Goal: Task Accomplishment & Management: Manage account settings

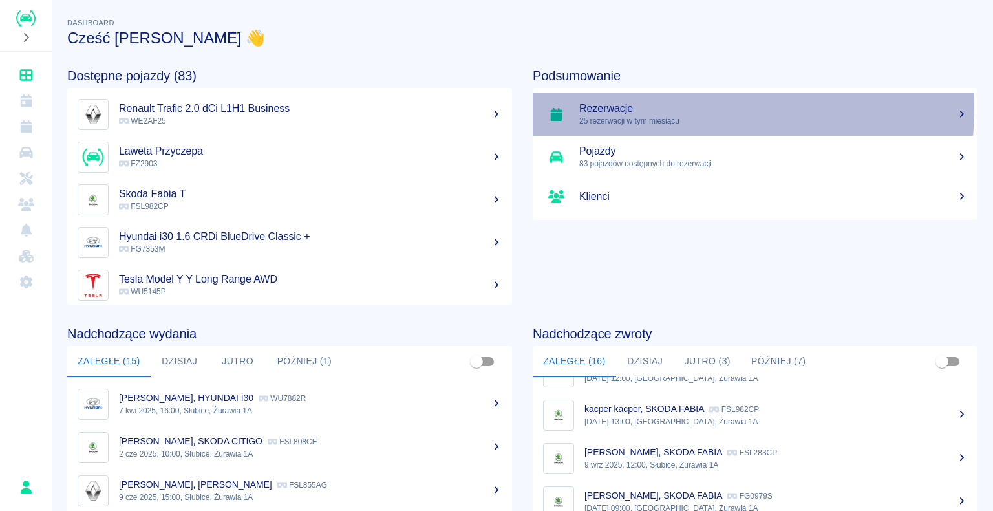
click at [602, 107] on h5 "Rezerwacje" at bounding box center [773, 108] width 388 height 13
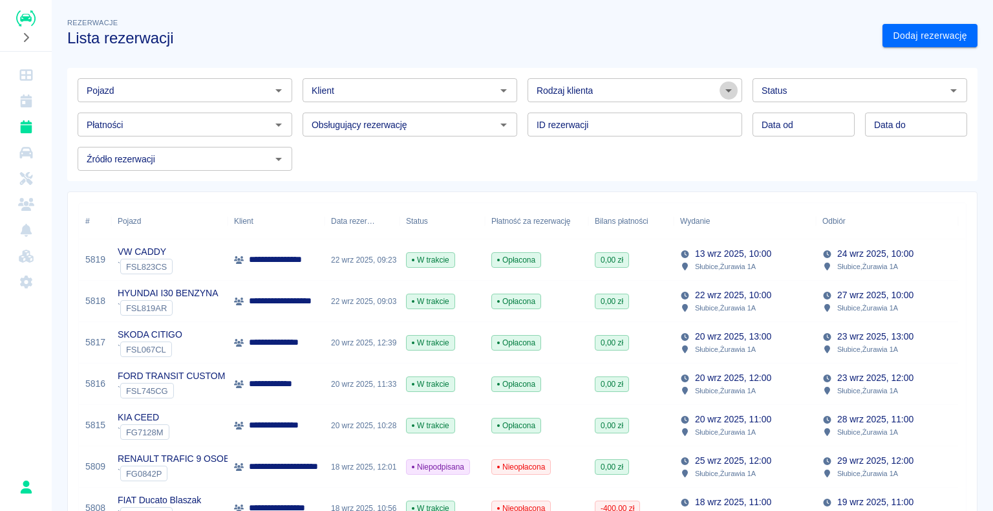
click at [721, 91] on icon "Otwórz" at bounding box center [729, 91] width 16 height 16
click at [679, 118] on li "Osoba prywatna" at bounding box center [629, 117] width 212 height 21
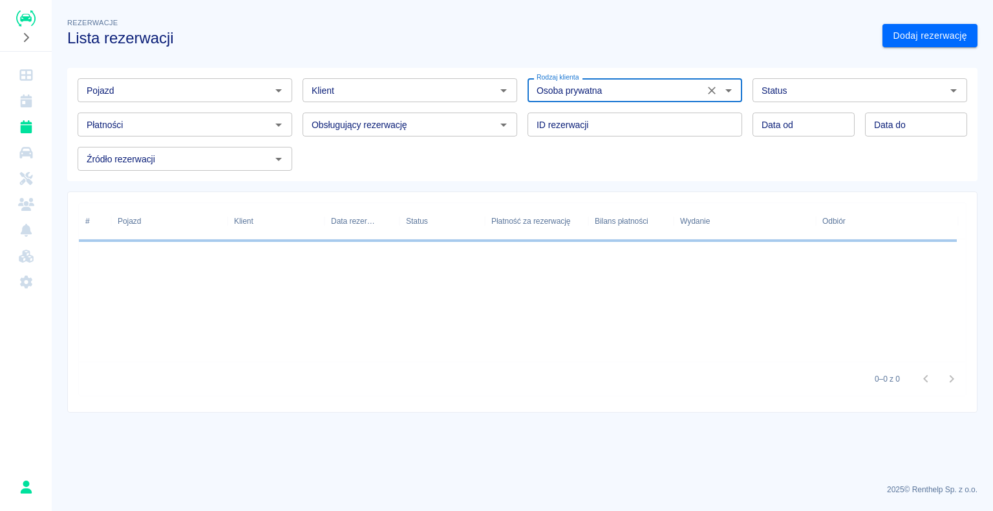
type input "Osoba prywatna"
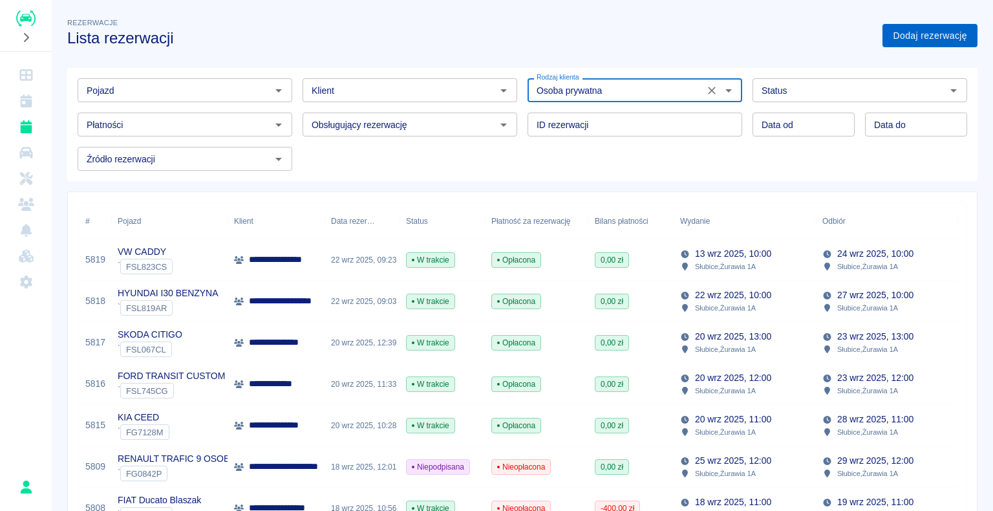
click at [897, 33] on link "Dodaj rezerwację" at bounding box center [929, 36] width 95 height 24
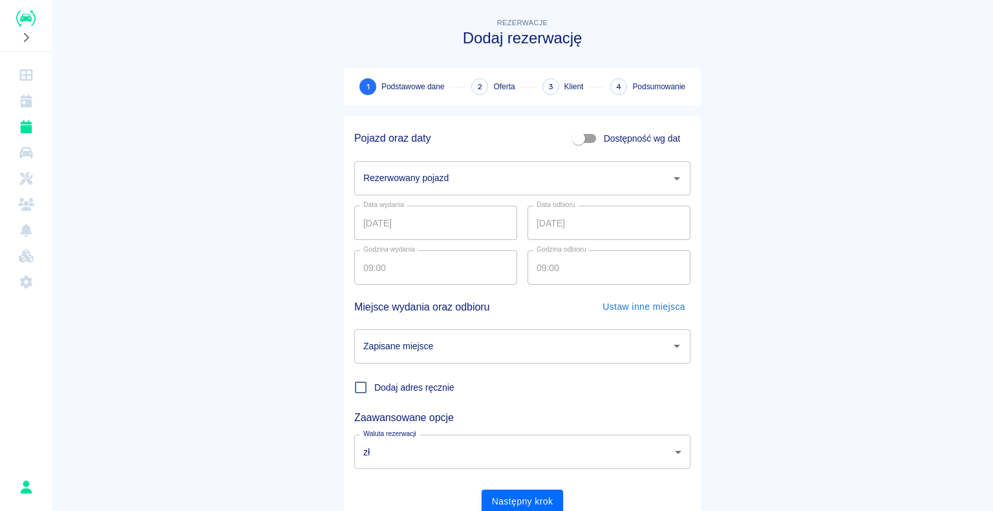
click at [670, 178] on icon "Otwórz" at bounding box center [677, 179] width 16 height 16
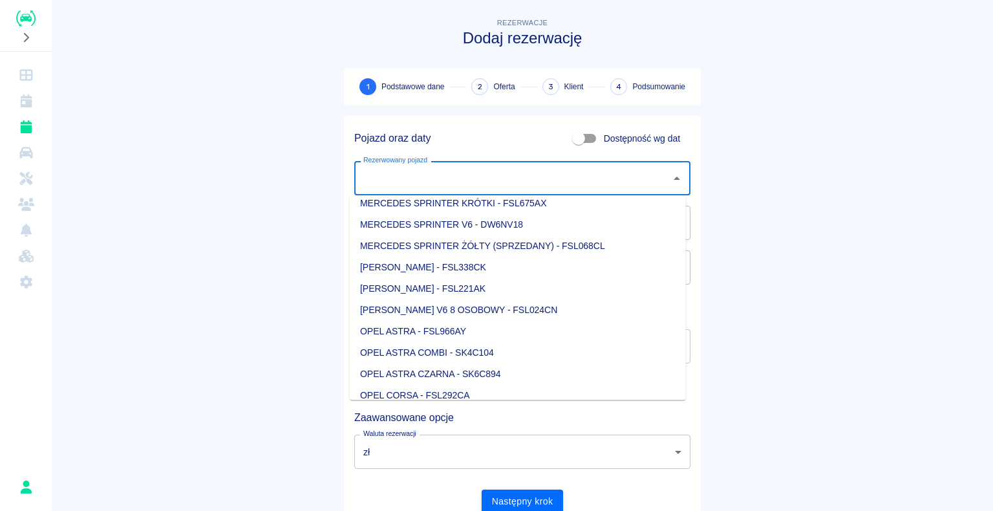
scroll to position [776, 0]
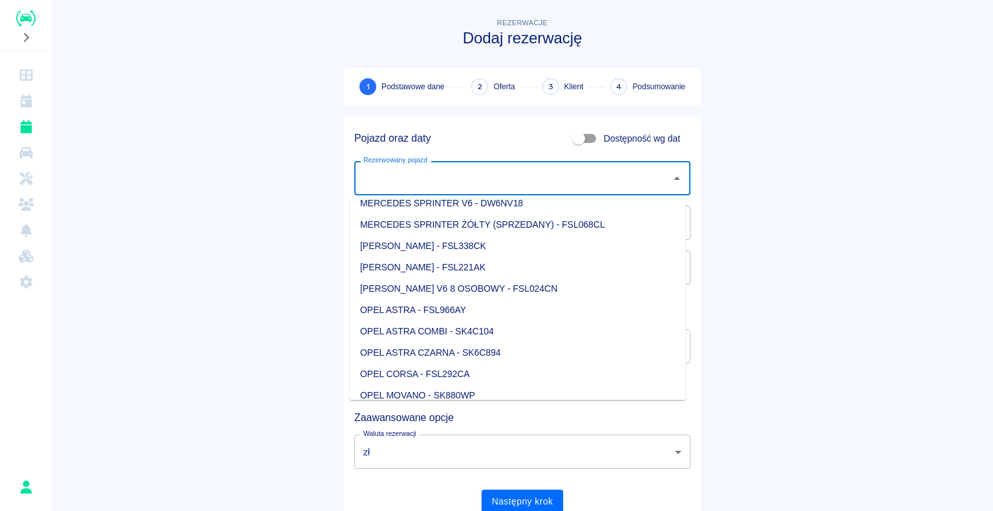
click at [465, 371] on li "OPEL CORSA - FSL292CA" at bounding box center [518, 373] width 336 height 21
type input "OPEL CORSA - FSL292CA"
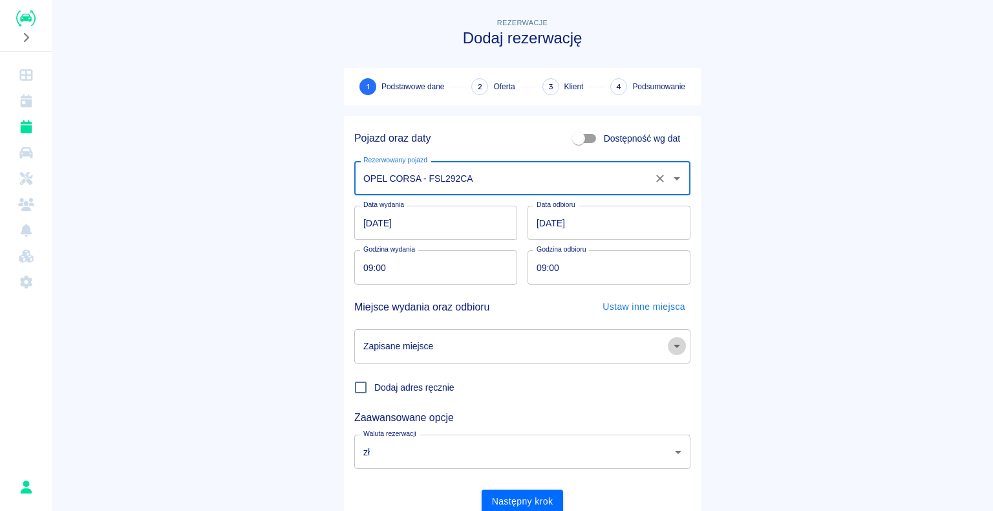
click at [670, 347] on icon "Otwórz" at bounding box center [677, 346] width 16 height 16
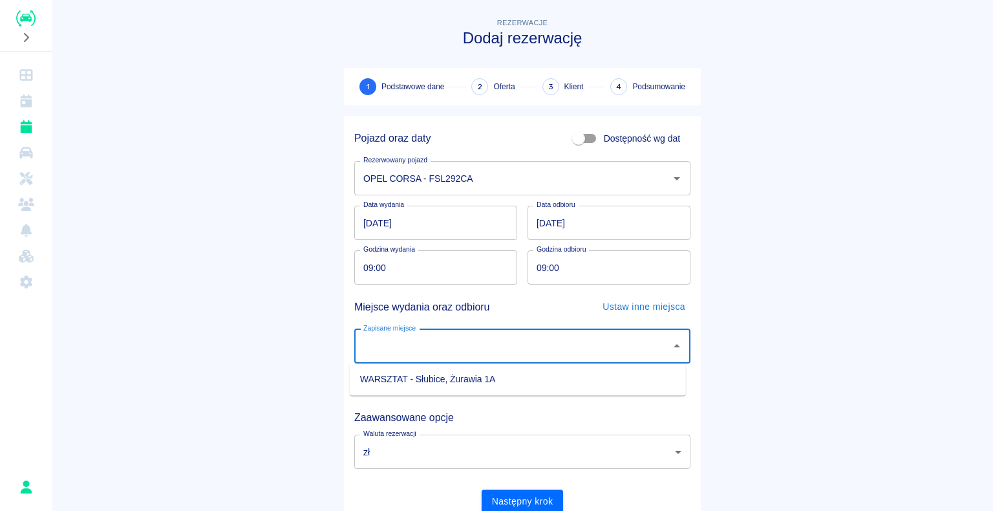
click at [646, 377] on li "WARSZTAT - Słubice, Żurawia 1A" at bounding box center [518, 378] width 336 height 21
type input "WARSZTAT - Słubice, Żurawia 1A"
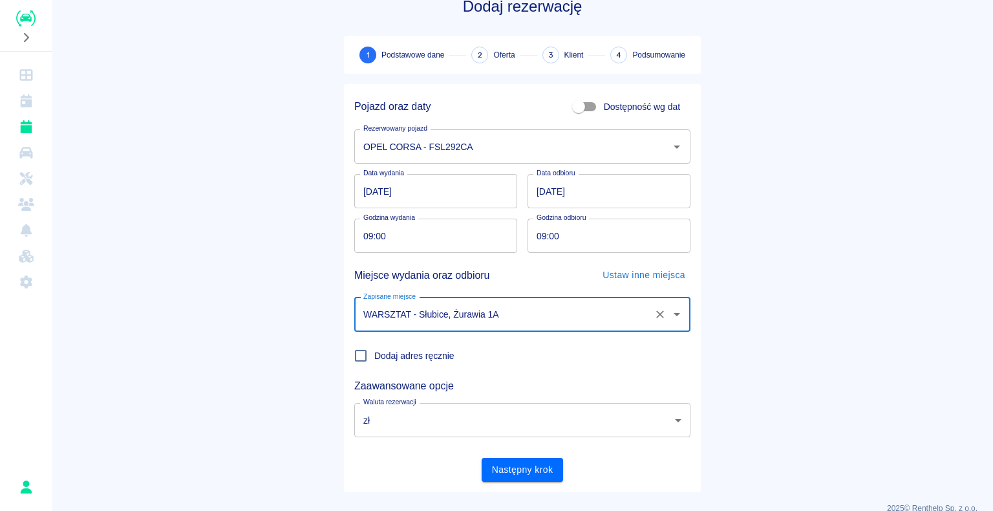
scroll to position [50, 0]
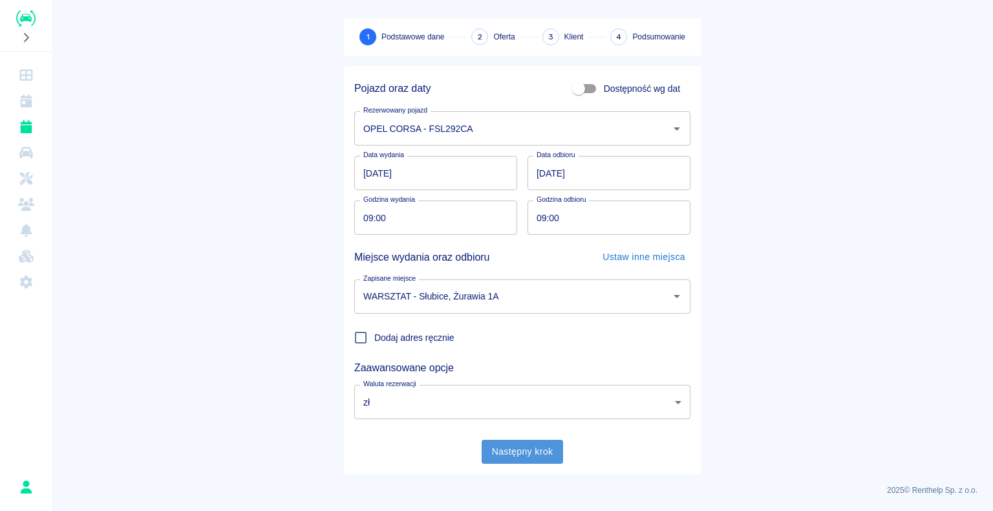
click at [530, 449] on button "Następny krok" at bounding box center [523, 452] width 82 height 24
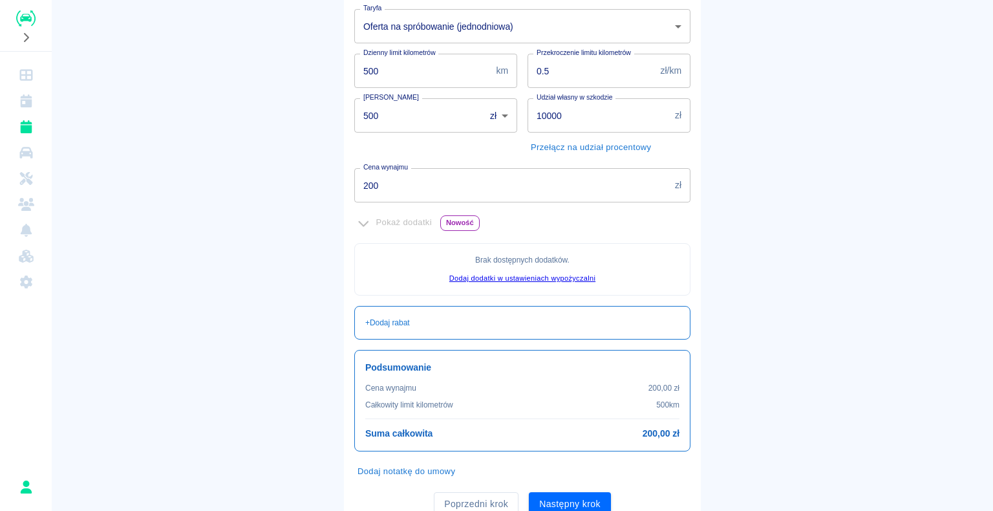
scroll to position [235, 0]
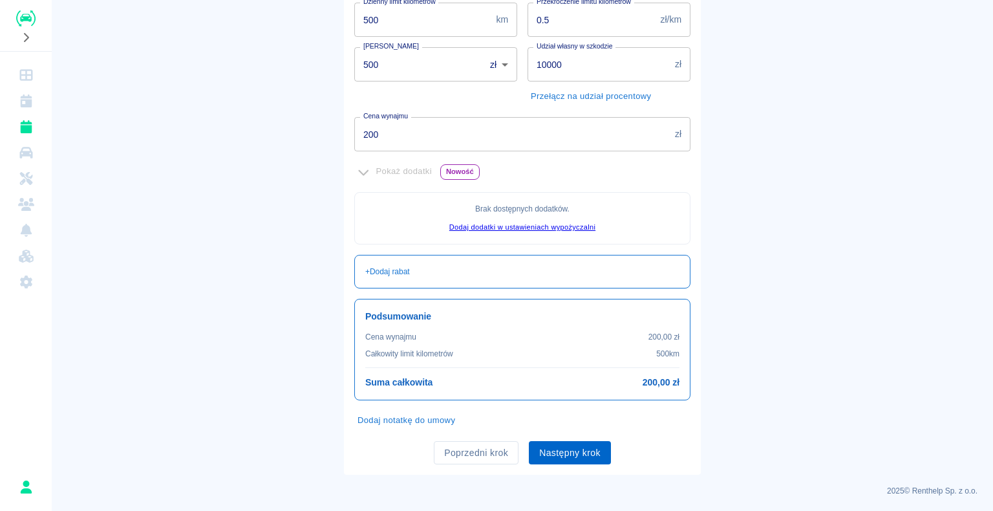
click at [569, 451] on button "Następny krok" at bounding box center [570, 453] width 82 height 24
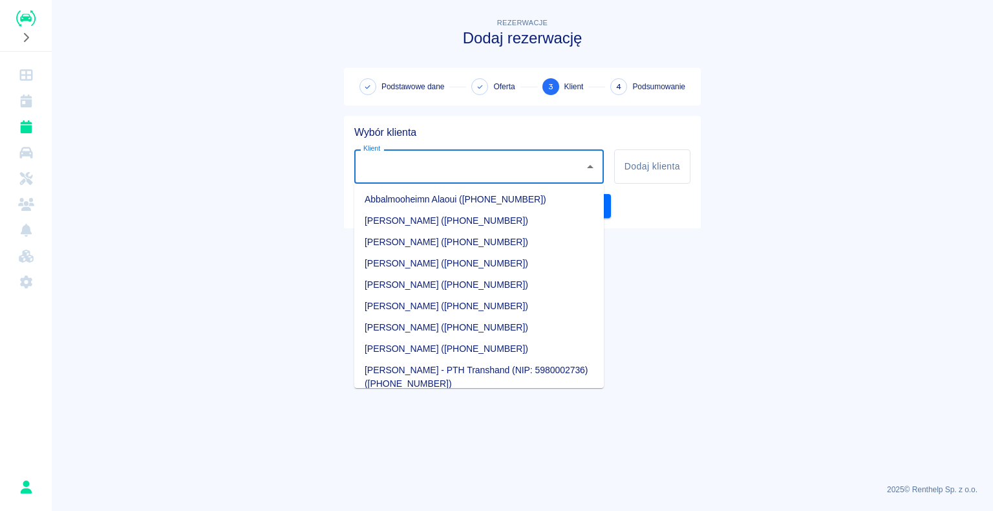
click at [398, 162] on input "Klient" at bounding box center [469, 166] width 218 height 23
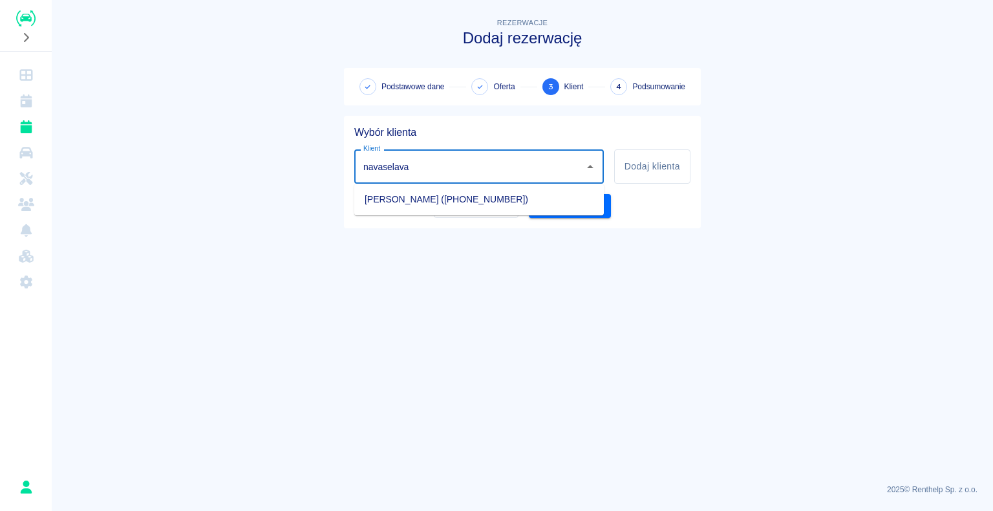
click at [603, 207] on li "[PERSON_NAME] ([PHONE_NUMBER])" at bounding box center [478, 199] width 249 height 21
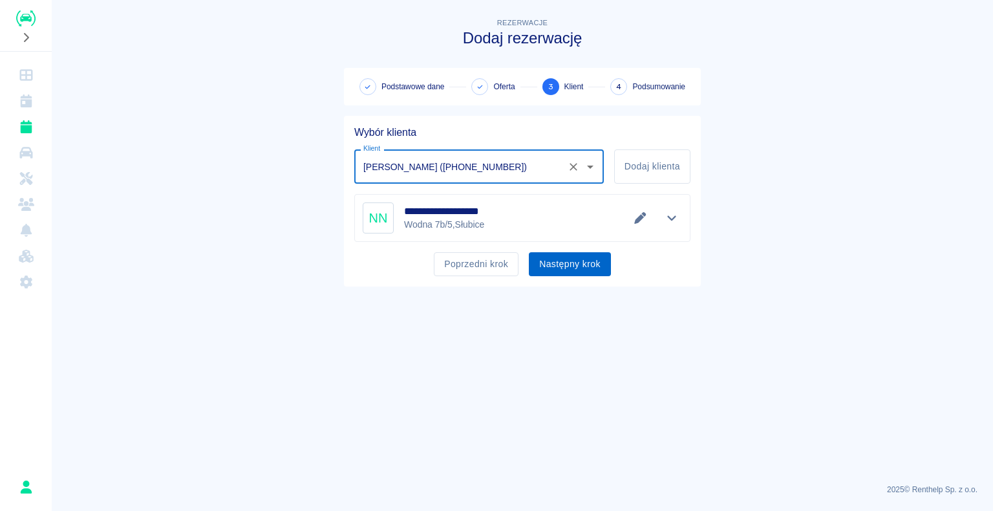
type input "[PERSON_NAME] ([PHONE_NUMBER])"
click at [573, 264] on button "Następny krok" at bounding box center [570, 264] width 82 height 24
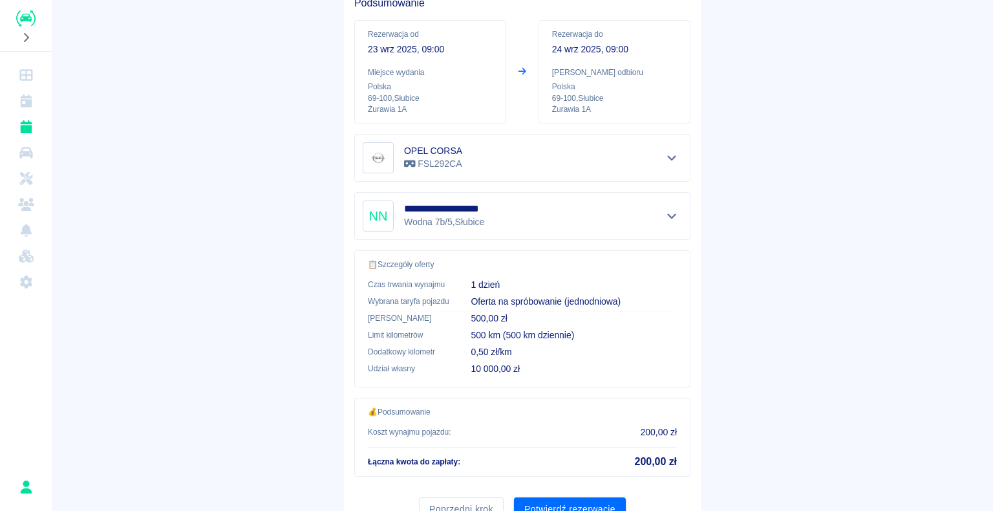
scroll to position [184, 0]
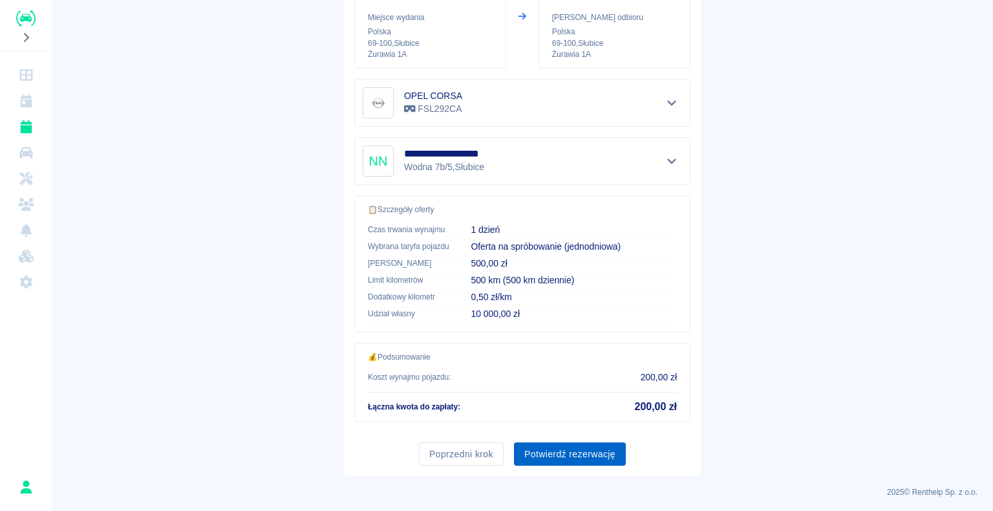
click at [558, 453] on button "Potwierdź rezerwację" at bounding box center [570, 454] width 112 height 24
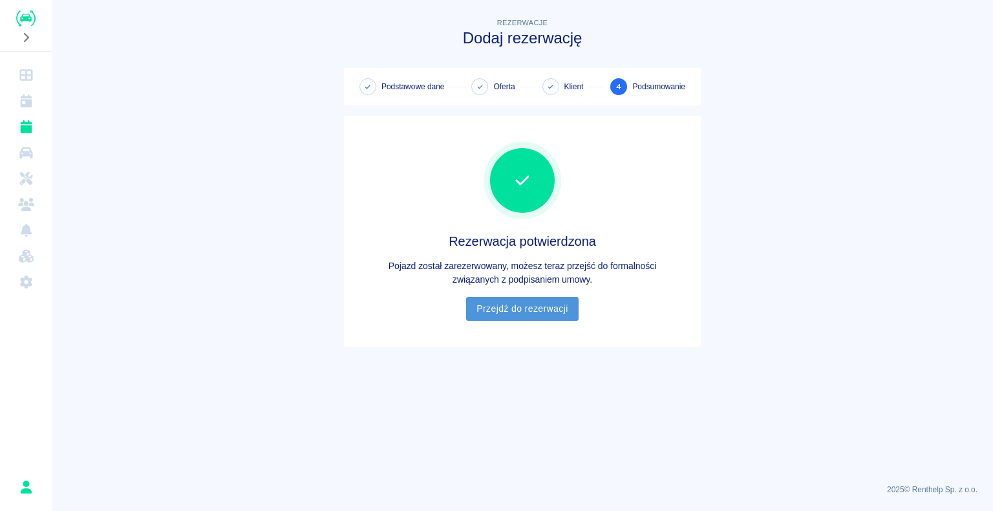
click at [518, 304] on link "Przejdź do rezerwacji" at bounding box center [522, 309] width 112 height 24
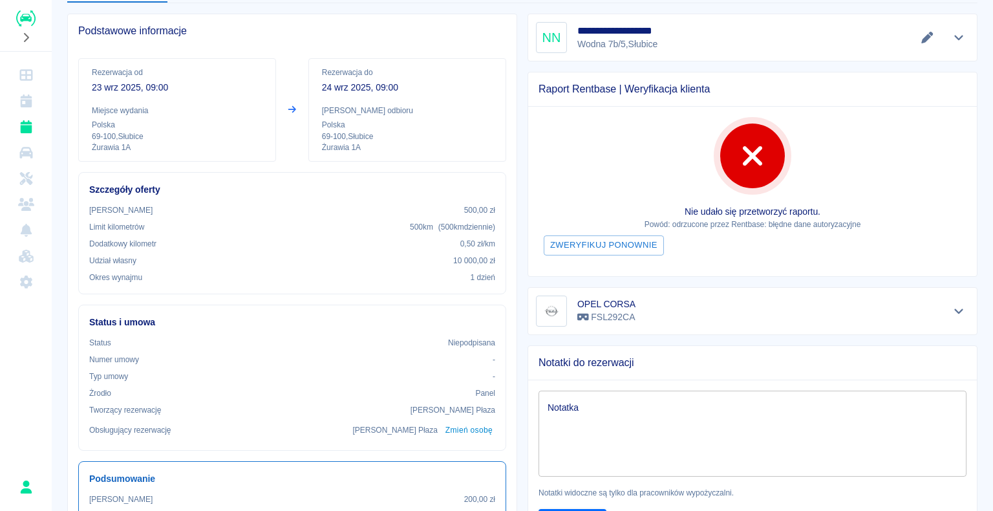
scroll to position [129, 0]
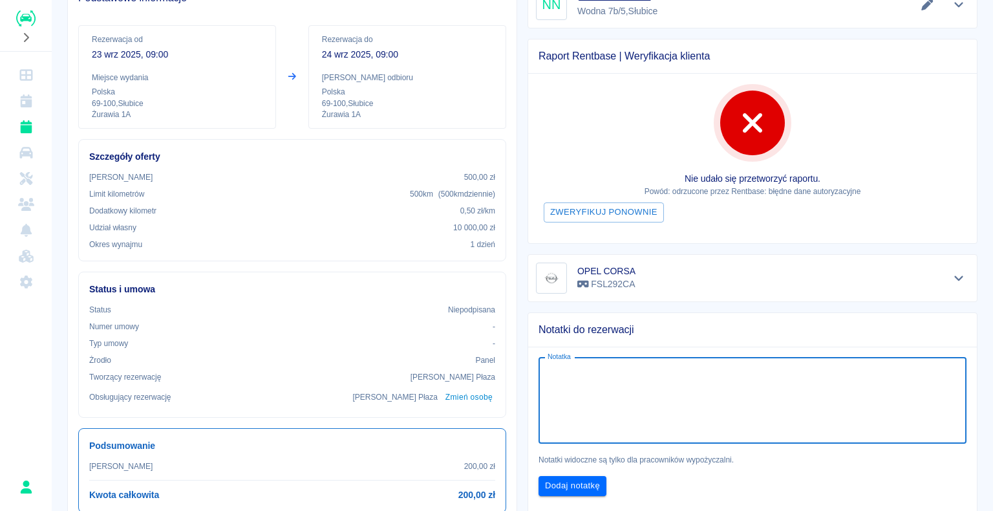
click at [579, 370] on textarea "Notatka" at bounding box center [752, 400] width 410 height 65
type textarea "kaucja 150 euro"
click at [587, 481] on button "Dodaj notatkę" at bounding box center [572, 486] width 68 height 20
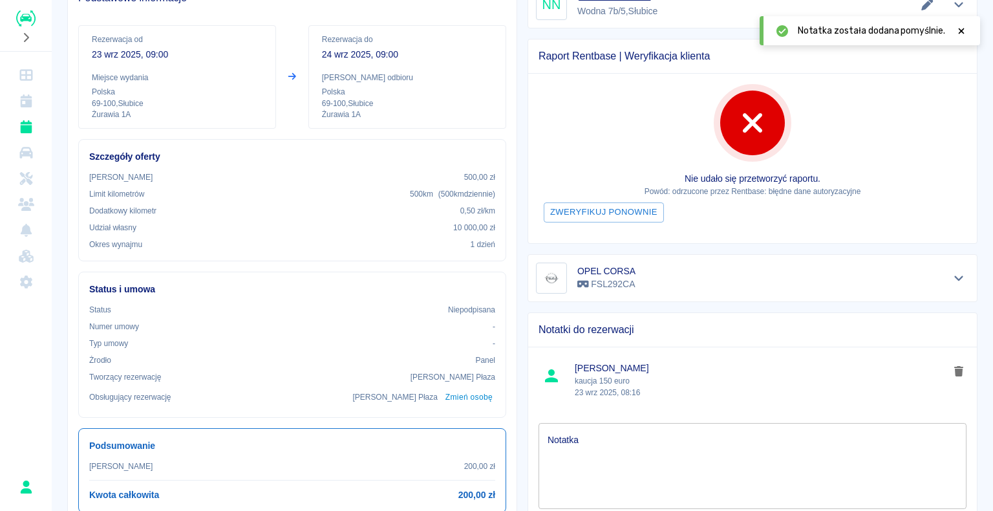
click at [959, 32] on icon at bounding box center [961, 30] width 12 height 9
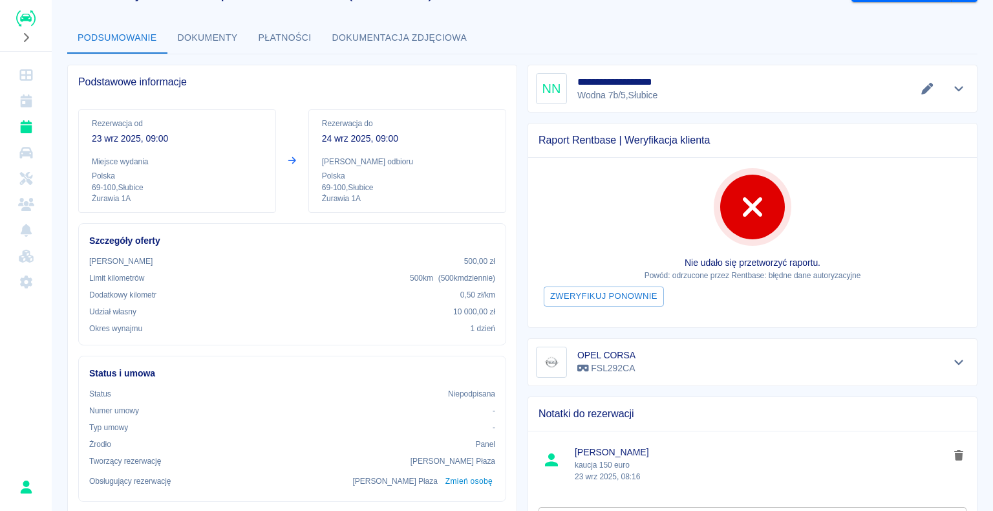
scroll to position [0, 0]
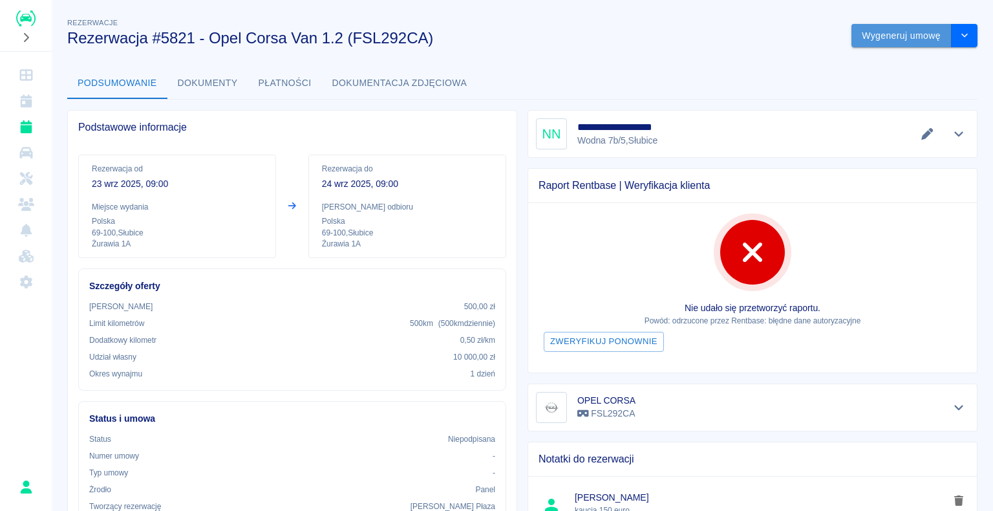
click at [876, 33] on button "Wygeneruj umowę" at bounding box center [901, 36] width 100 height 24
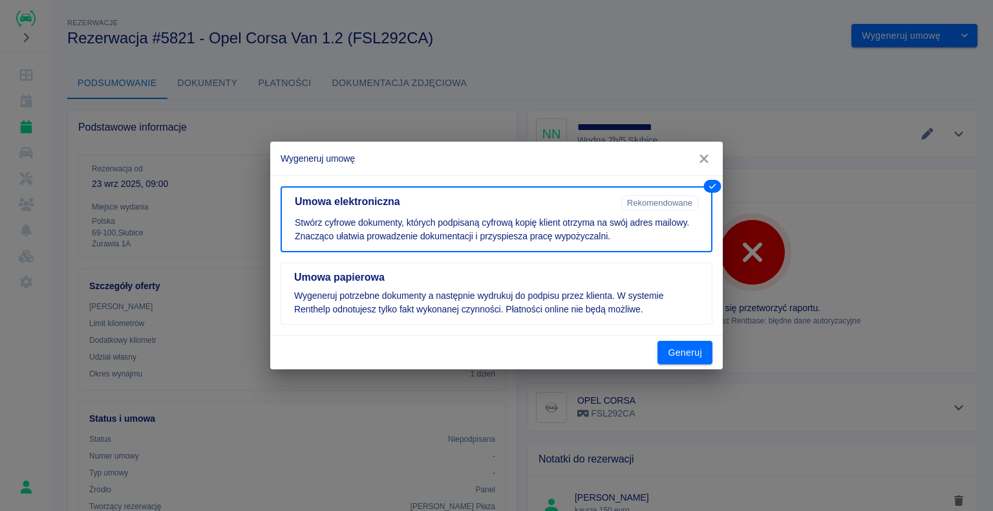
click at [654, 355] on div "Generuj" at bounding box center [496, 352] width 452 height 34
click at [666, 351] on button "Generuj" at bounding box center [684, 353] width 55 height 24
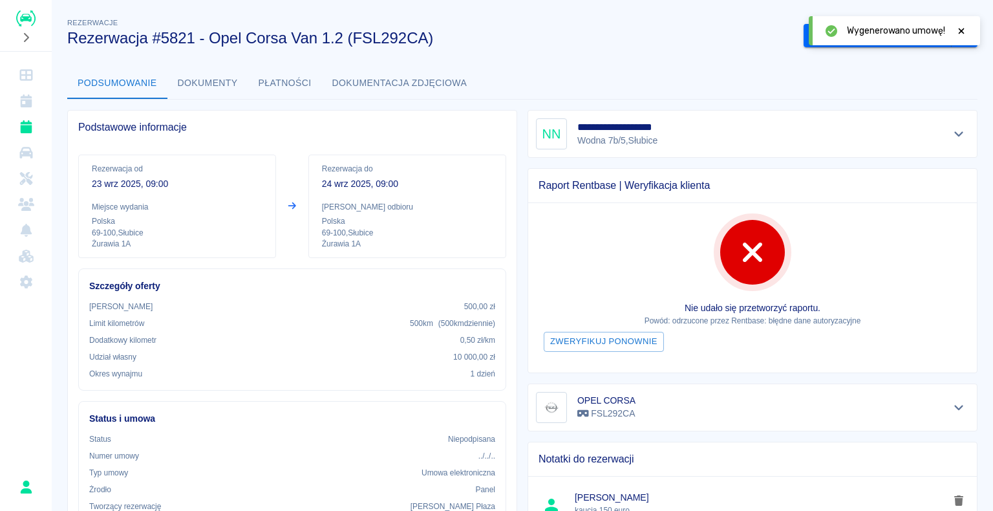
click at [961, 28] on icon at bounding box center [961, 30] width 12 height 9
click at [871, 40] on button "Podpisz umowę elektroniczną" at bounding box center [877, 36] width 148 height 24
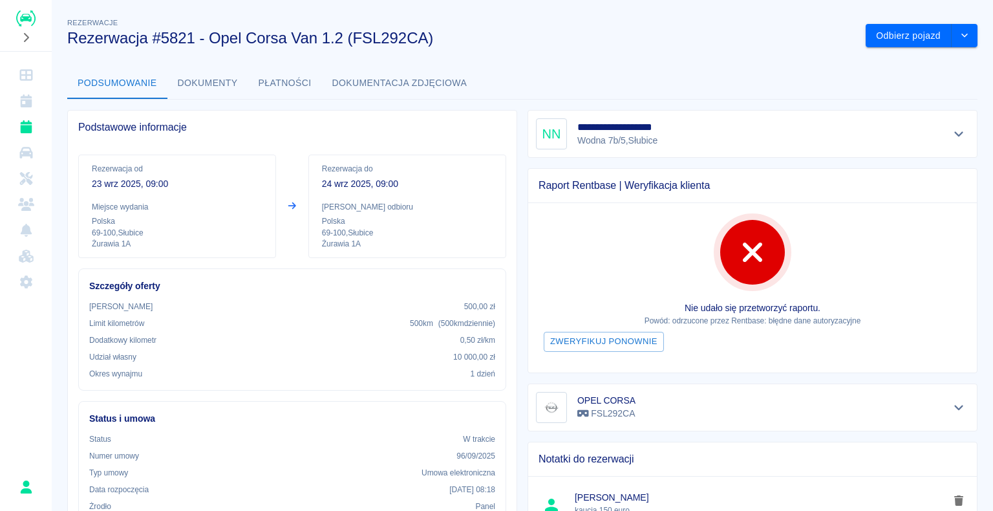
click at [19, 22] on img "Renthelp" at bounding box center [25, 18] width 19 height 16
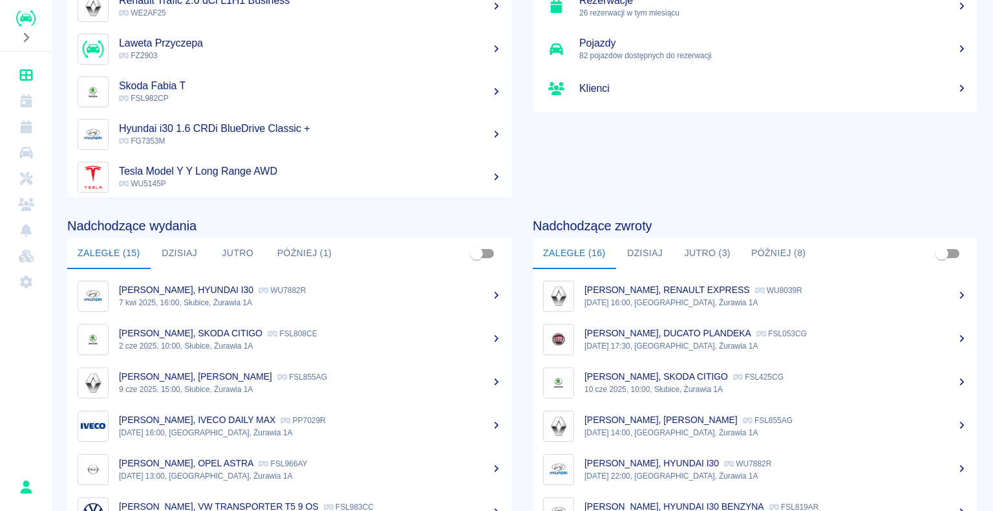
scroll to position [163, 0]
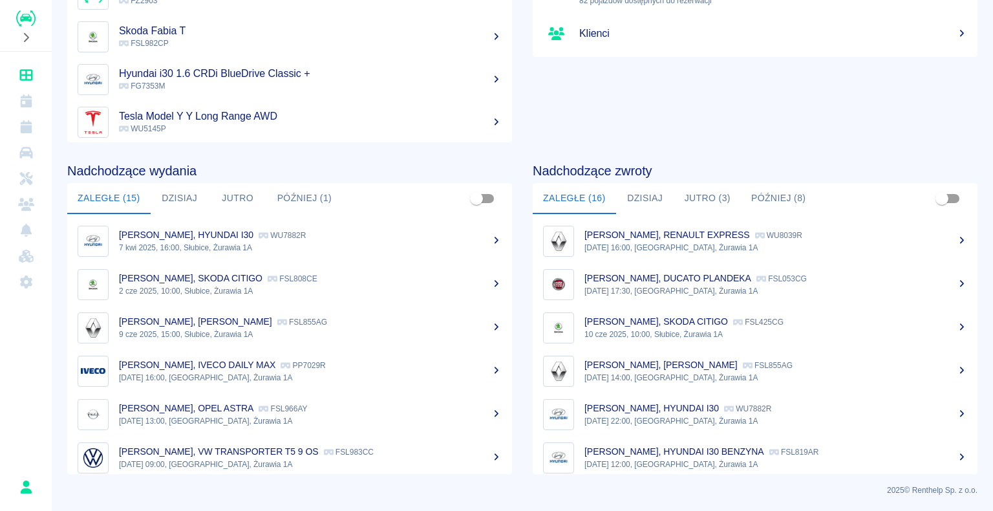
click at [642, 200] on button "Dzisiaj" at bounding box center [645, 198] width 58 height 31
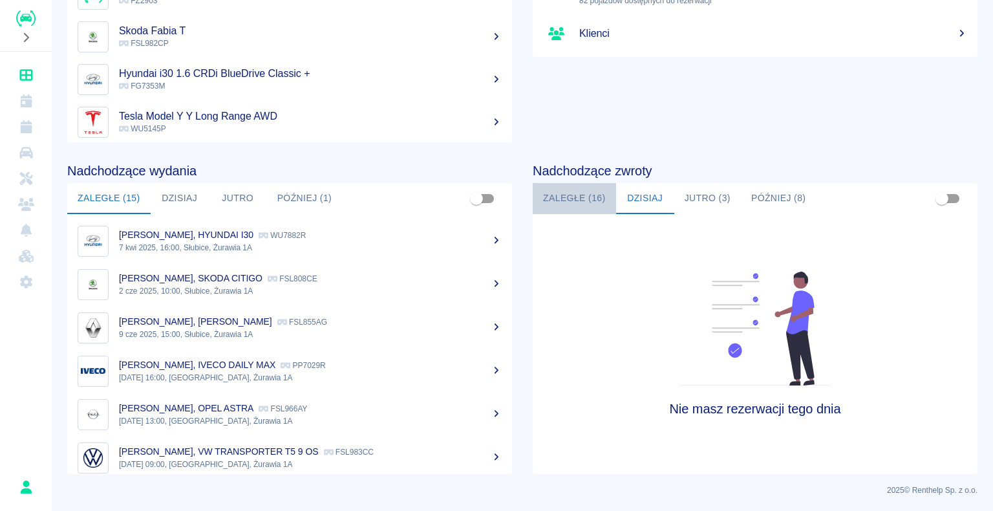
click at [579, 191] on button "Zaległe (16)" at bounding box center [574, 198] width 83 height 31
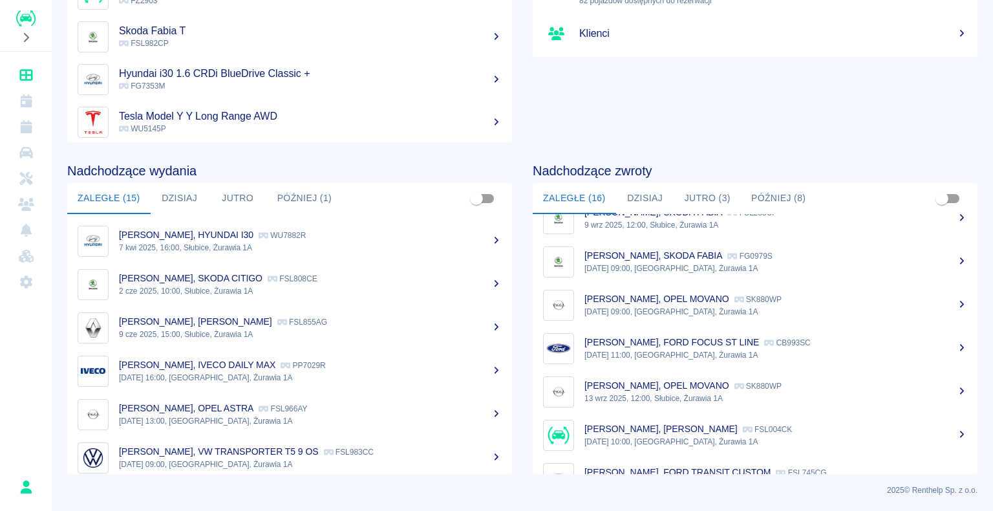
scroll to position [313, 0]
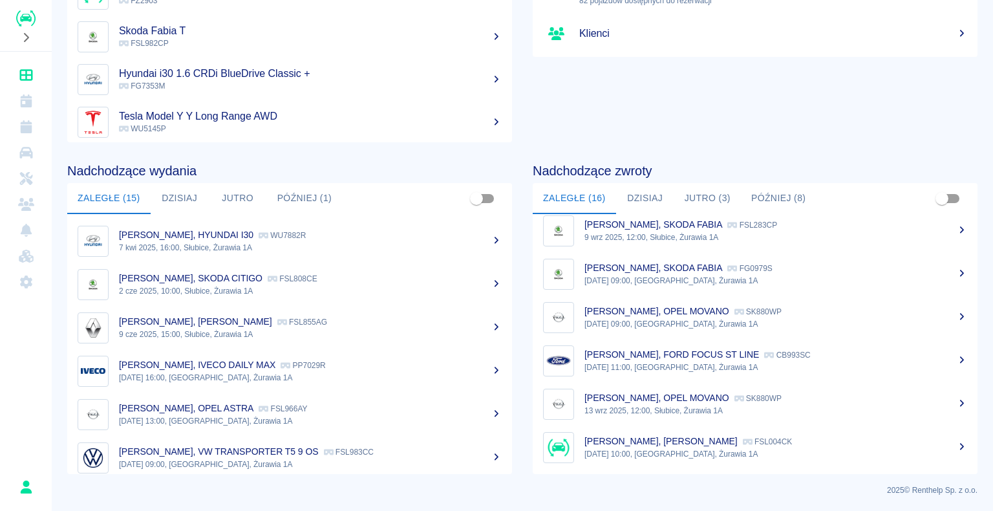
click at [743, 312] on p "SK880WP" at bounding box center [757, 311] width 47 height 9
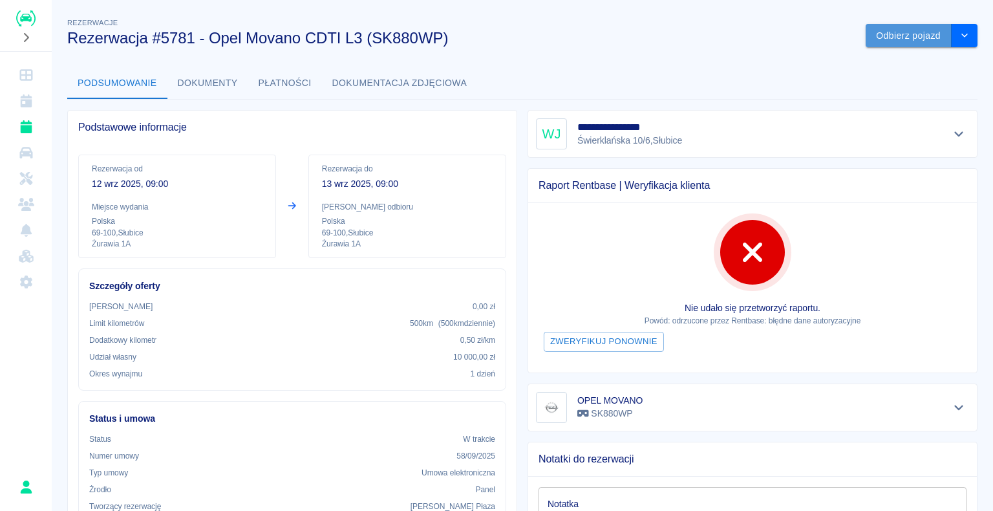
click at [887, 42] on button "Odbierz pojazd" at bounding box center [908, 36] width 86 height 24
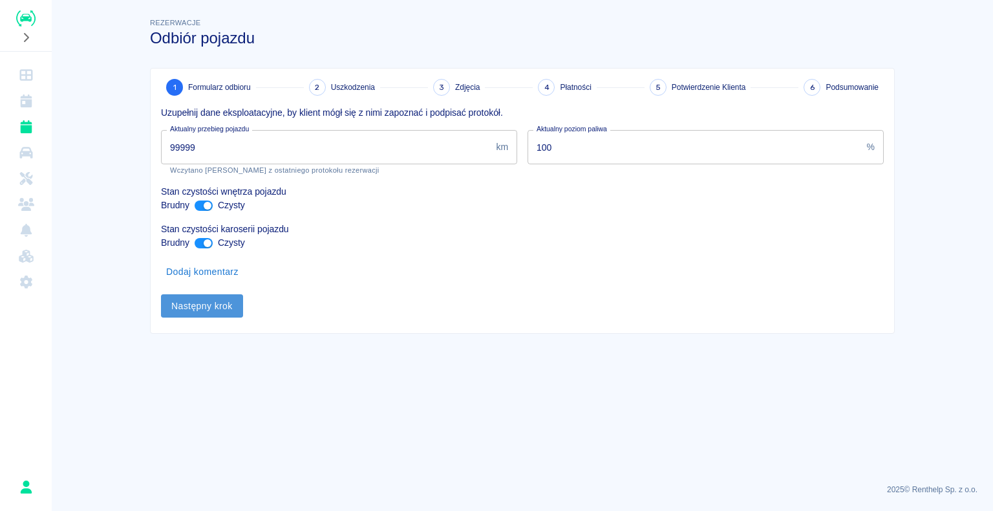
click at [204, 299] on button "Następny krok" at bounding box center [202, 306] width 82 height 24
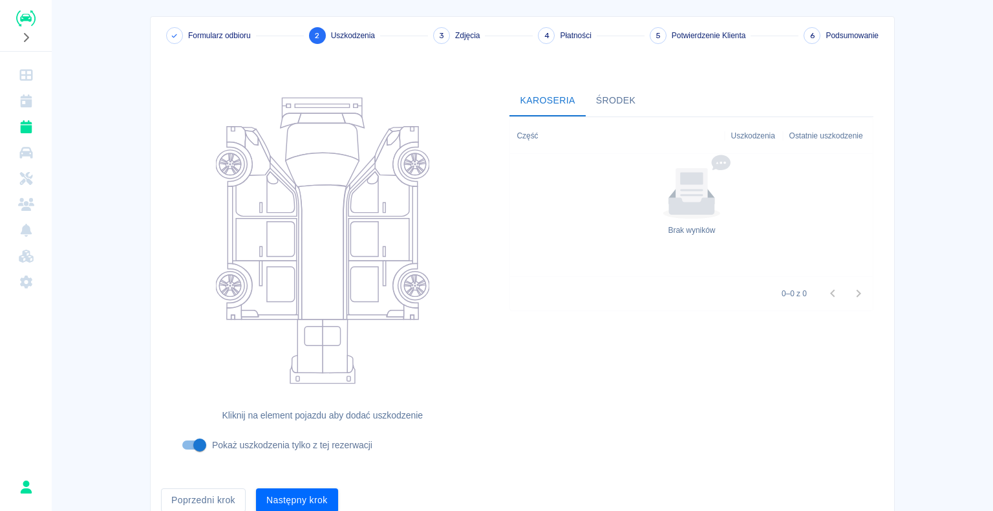
scroll to position [106, 0]
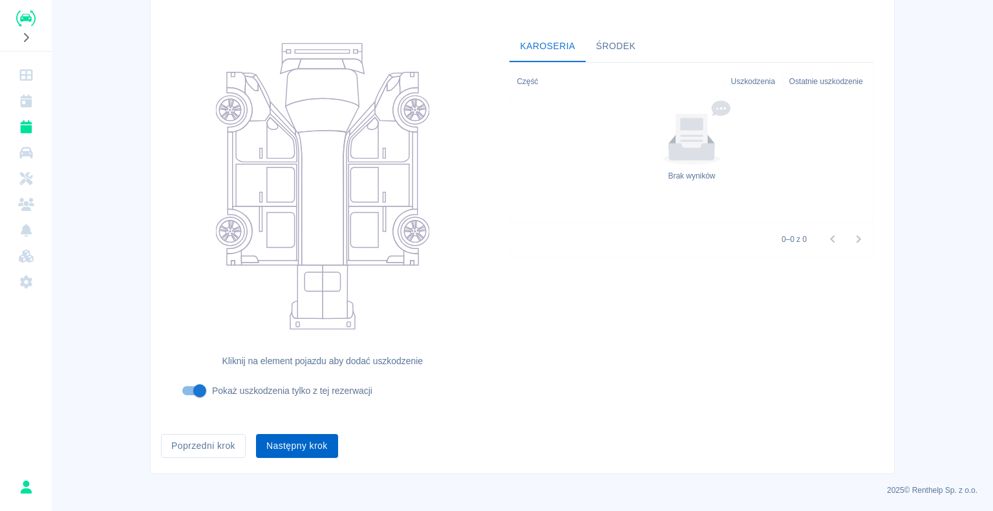
click at [295, 448] on button "Następny krok" at bounding box center [297, 446] width 82 height 24
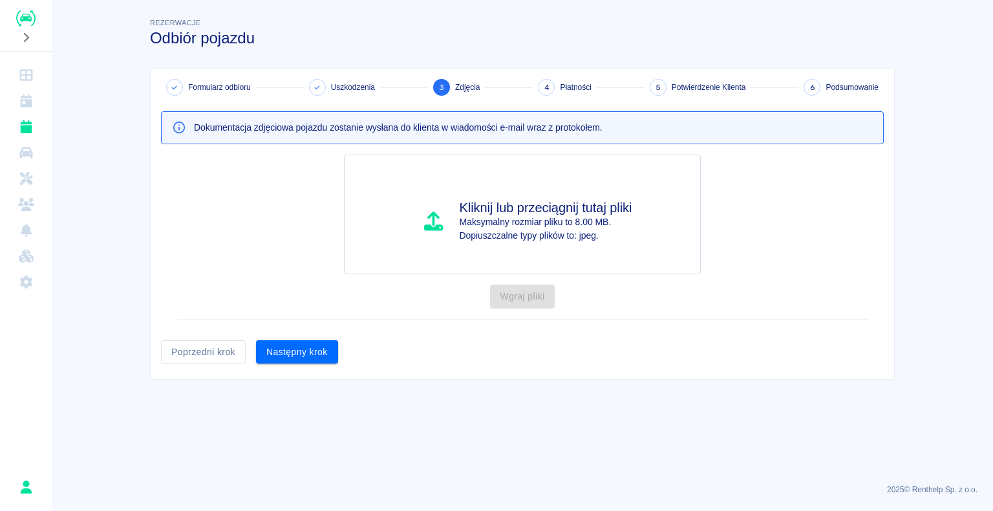
scroll to position [0, 0]
click at [304, 355] on button "Następny krok" at bounding box center [297, 352] width 82 height 24
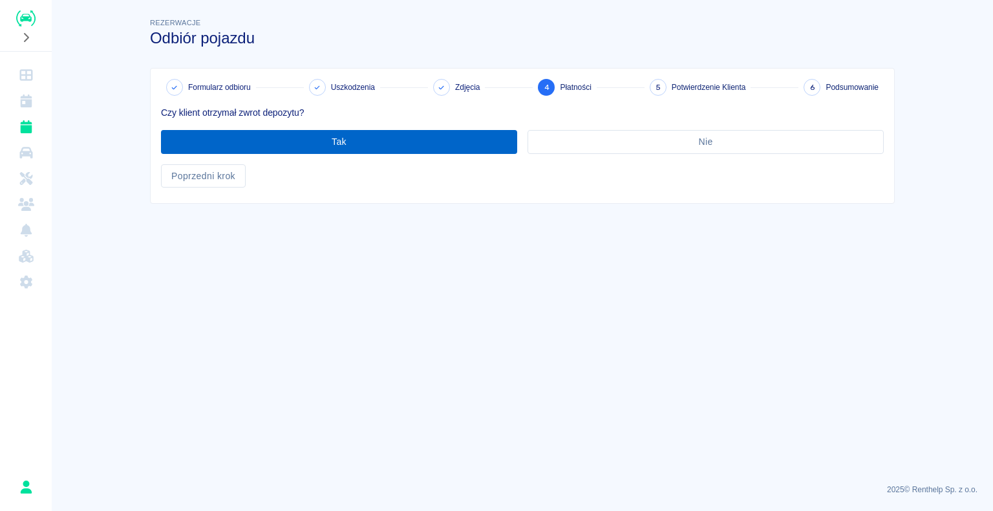
click at [329, 142] on button "Tak" at bounding box center [339, 142] width 356 height 24
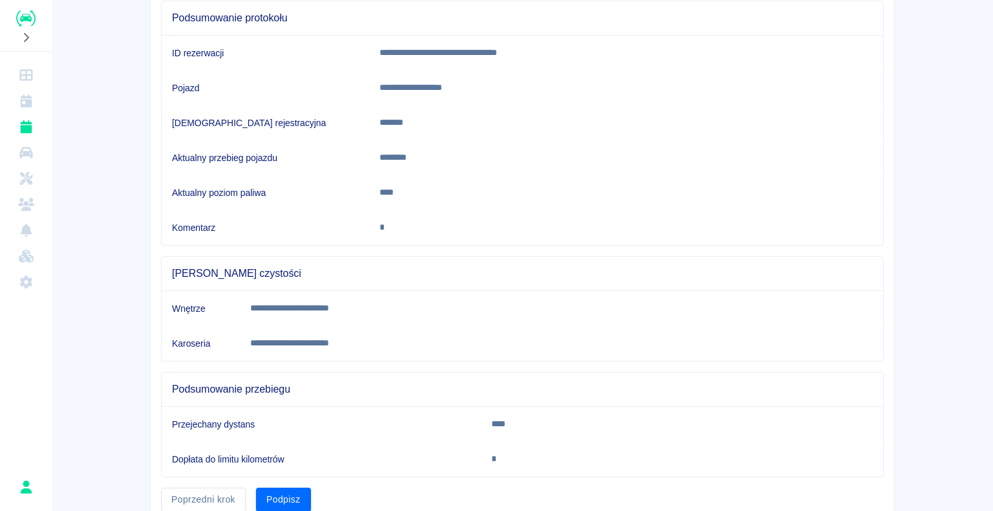
scroll to position [180, 0]
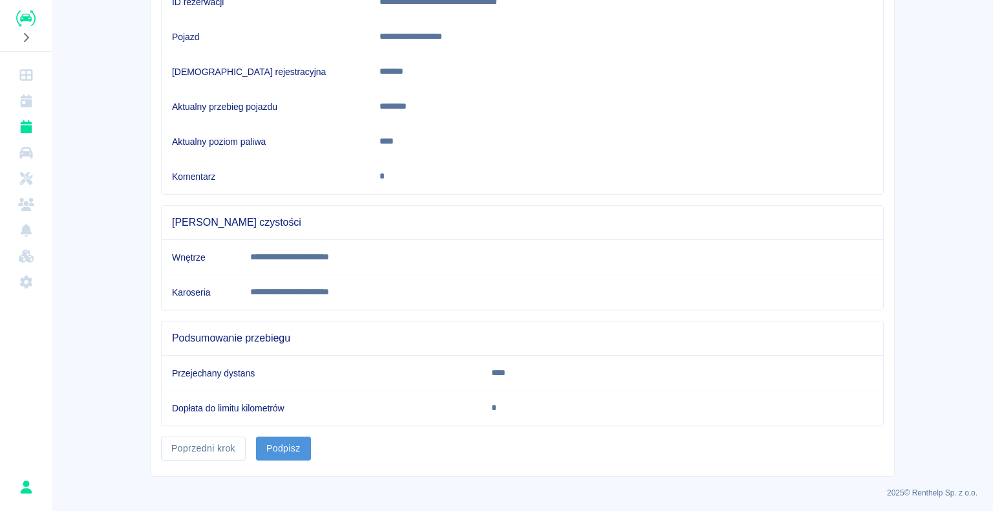
click at [294, 446] on button "Podpisz" at bounding box center [283, 448] width 55 height 24
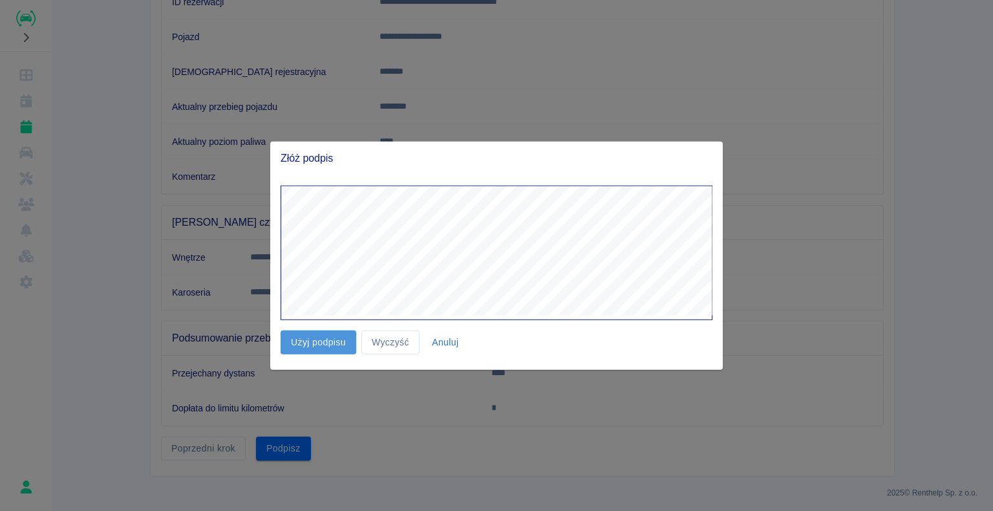
click at [312, 344] on button "Użyj podpisu" at bounding box center [319, 342] width 76 height 24
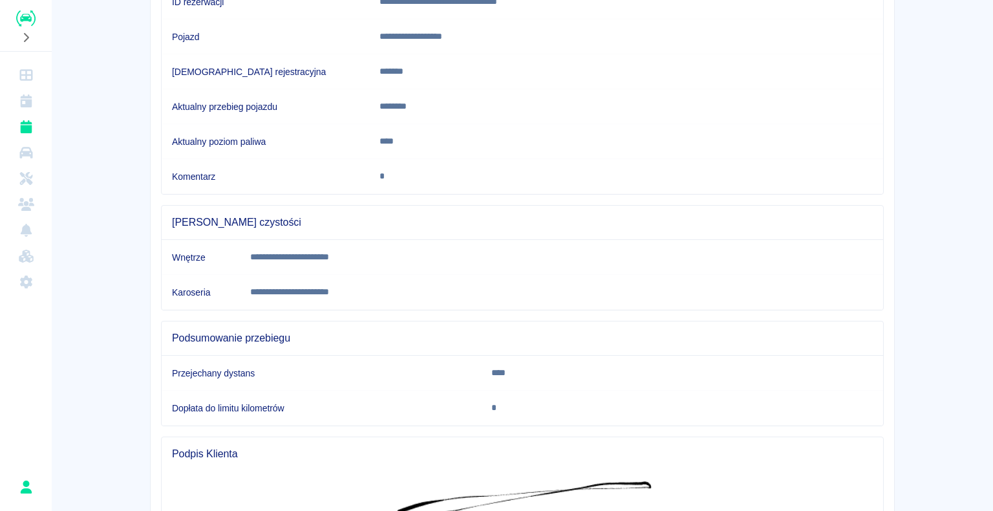
scroll to position [362, 0]
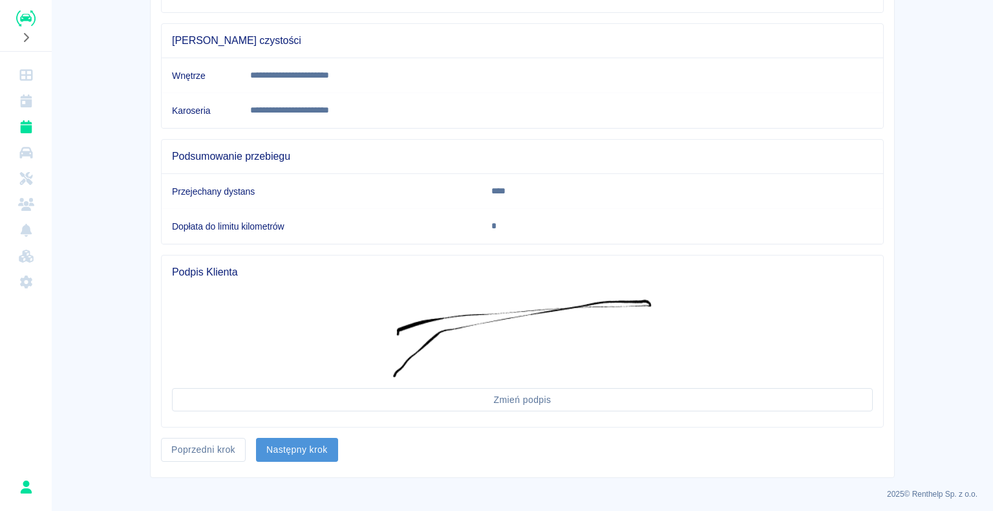
click at [321, 438] on button "Następny krok" at bounding box center [297, 450] width 82 height 24
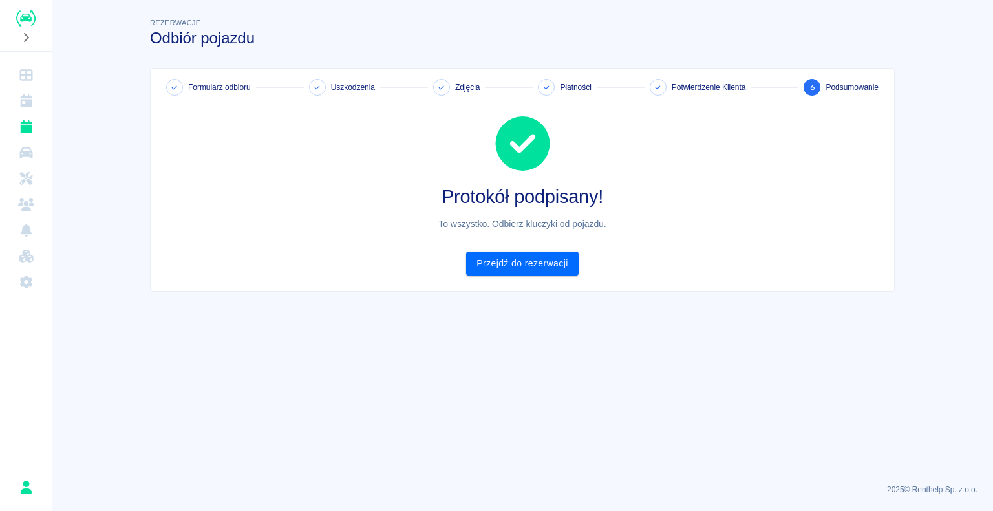
scroll to position [0, 0]
click at [525, 266] on link "Przejdź do rezerwacji" at bounding box center [522, 263] width 112 height 24
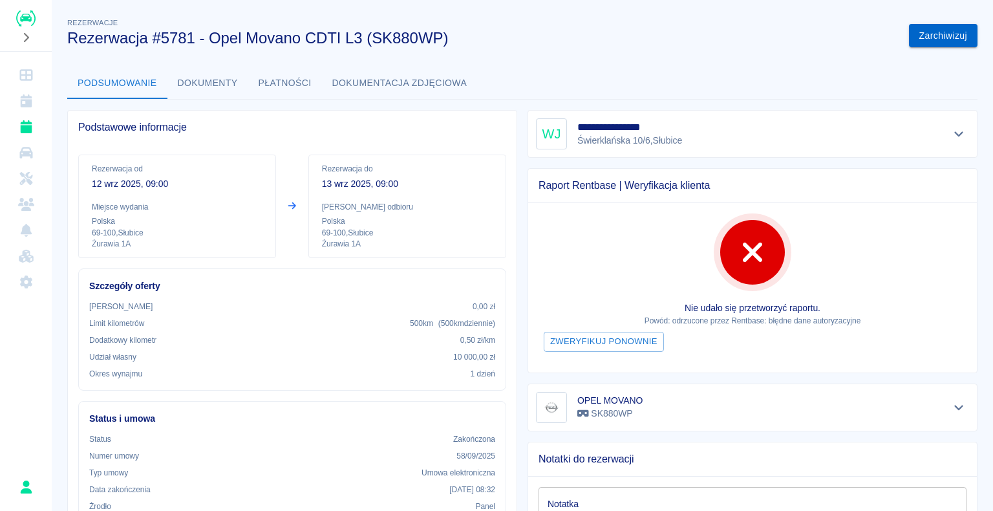
click at [933, 38] on button "Zarchiwizuj" at bounding box center [943, 36] width 69 height 24
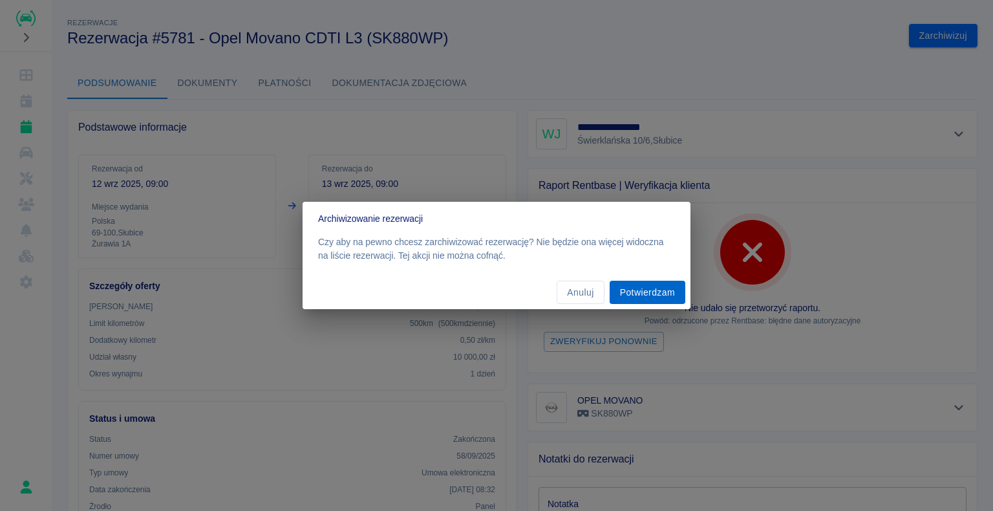
click at [662, 288] on button "Potwierdzam" at bounding box center [647, 293] width 76 height 24
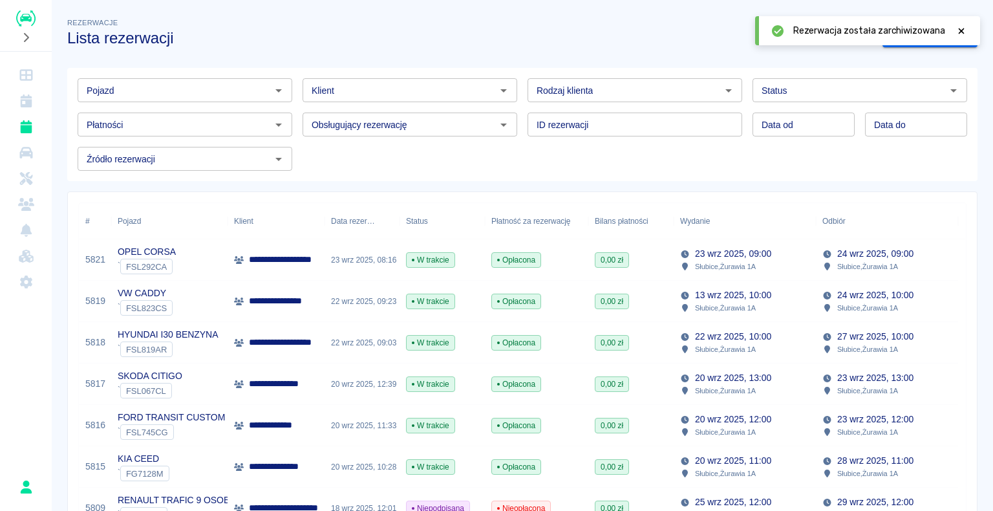
click at [24, 13] on img "Renthelp" at bounding box center [25, 18] width 19 height 16
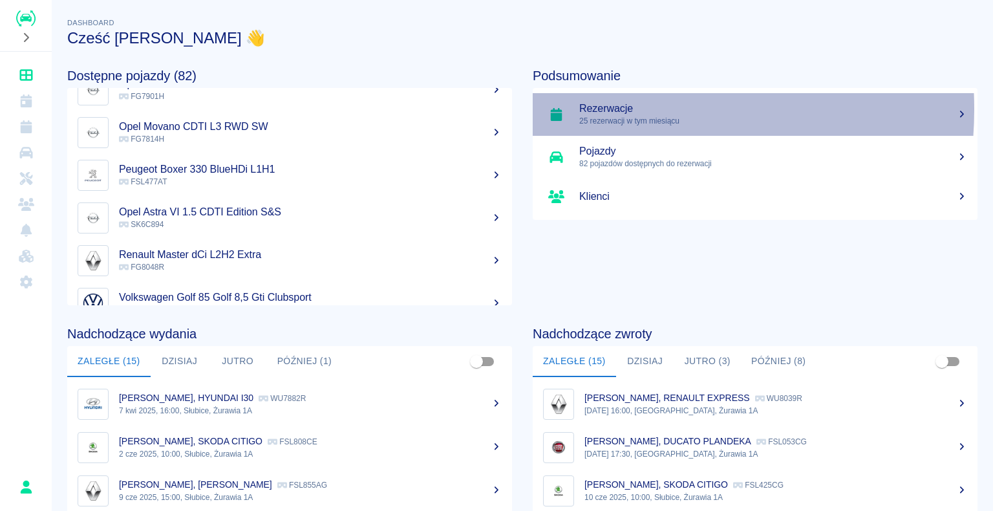
click at [600, 109] on h5 "Rezerwacje" at bounding box center [773, 108] width 388 height 13
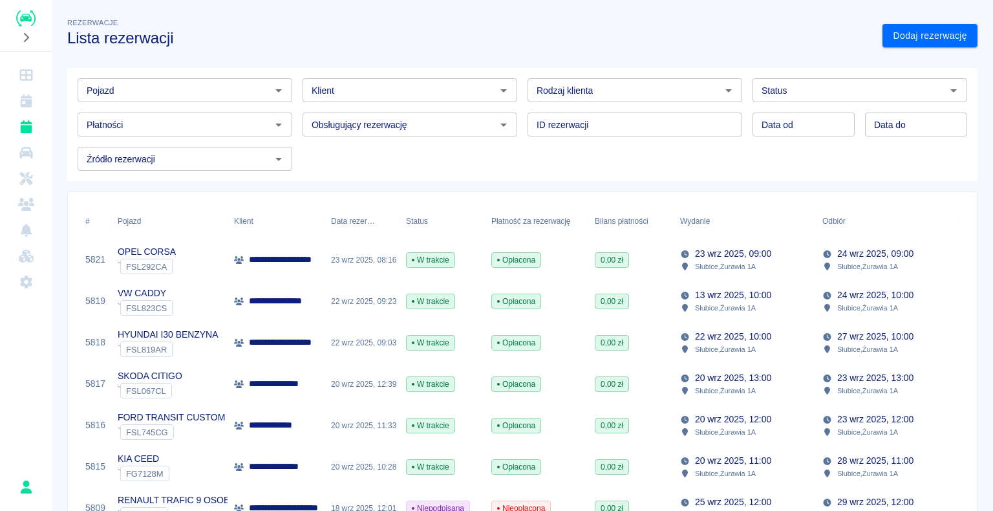
click at [725, 89] on icon "Otwórz" at bounding box center [728, 90] width 6 height 3
click at [652, 116] on li "Osoba prywatna" at bounding box center [629, 117] width 212 height 21
type input "Osoba prywatna"
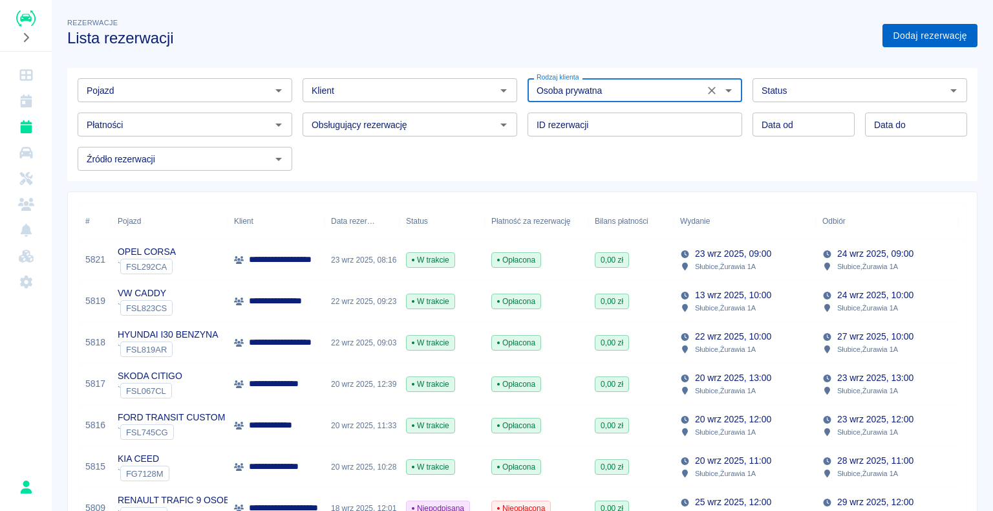
click at [889, 34] on link "Dodaj rezerwację" at bounding box center [929, 36] width 95 height 24
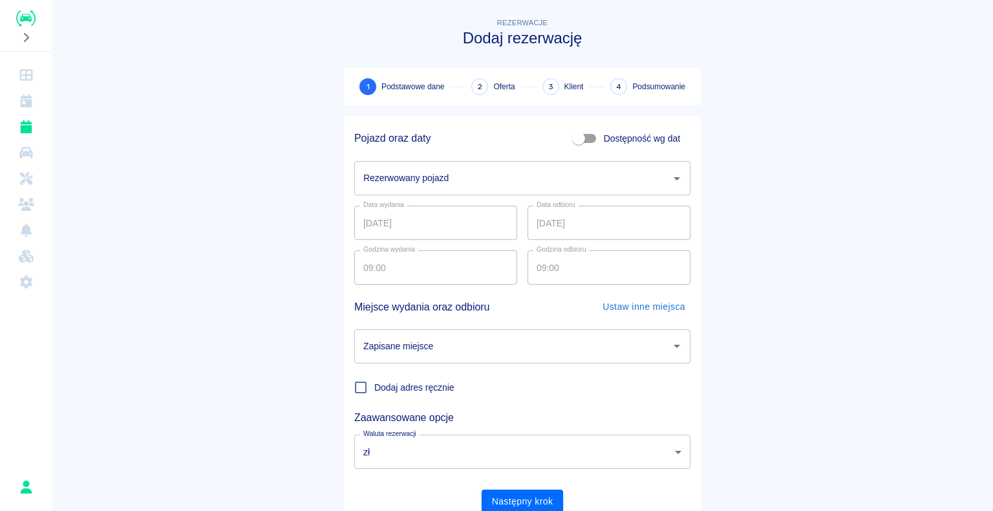
click at [670, 176] on icon "Otwórz" at bounding box center [677, 179] width 16 height 16
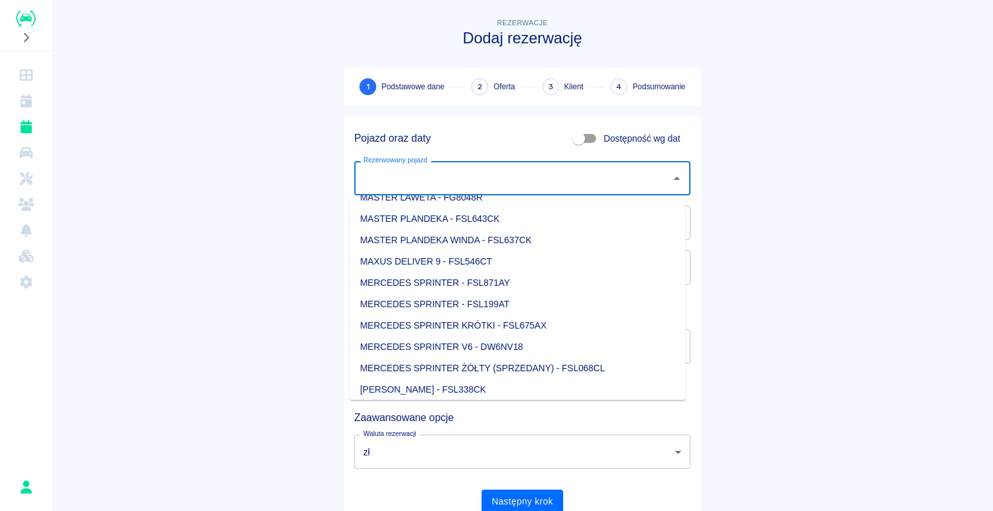
scroll to position [646, 0]
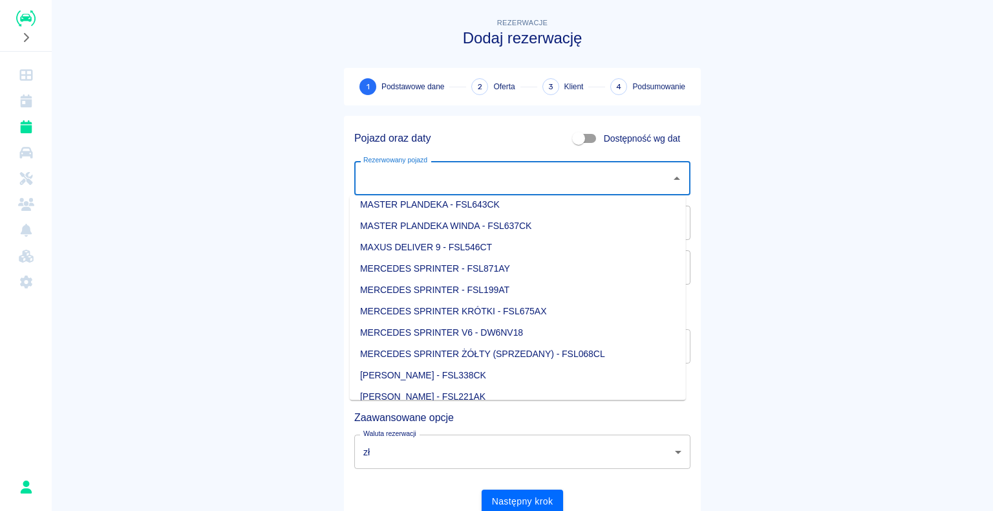
click at [544, 330] on li "MERCEDES SPRINTER V6 - DW6NV18" at bounding box center [518, 332] width 336 height 21
type input "MERCEDES SPRINTER V6 - DW6NV18"
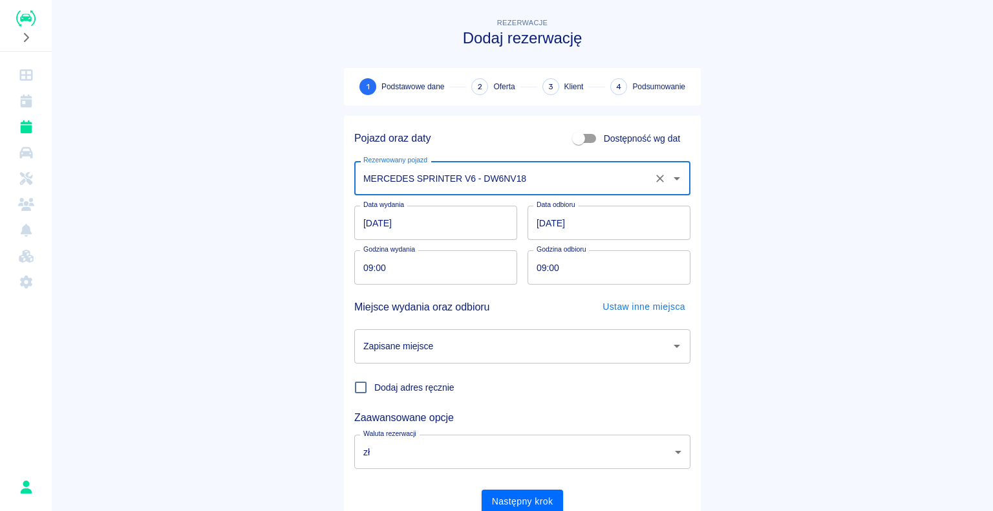
click at [540, 217] on input "[DATE]" at bounding box center [608, 223] width 163 height 34
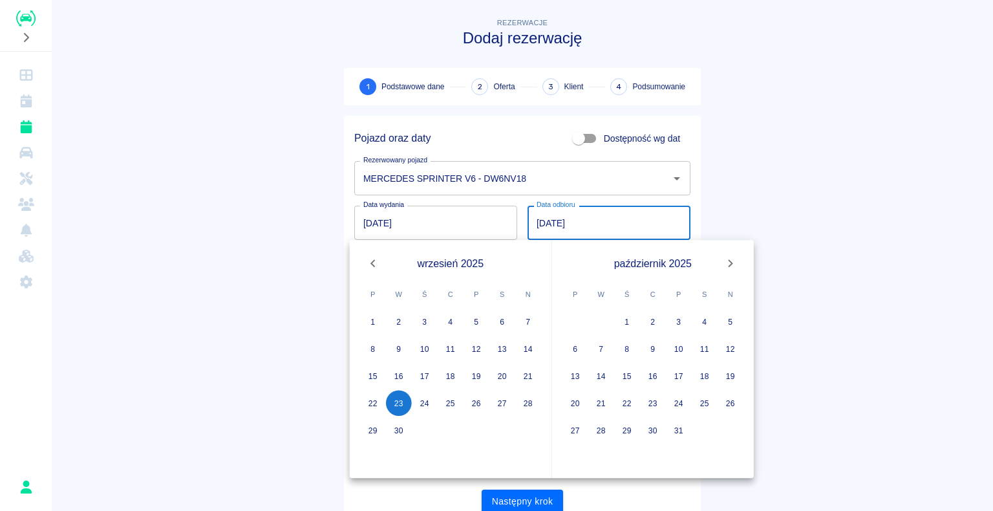
type input "[DATE]"
click at [248, 326] on main "Rezerwacje Dodaj rezerwację 1 Podstawowe dane 2 Oferta 3 Klient 4 Podsumowanie …" at bounding box center [522, 270] width 941 height 508
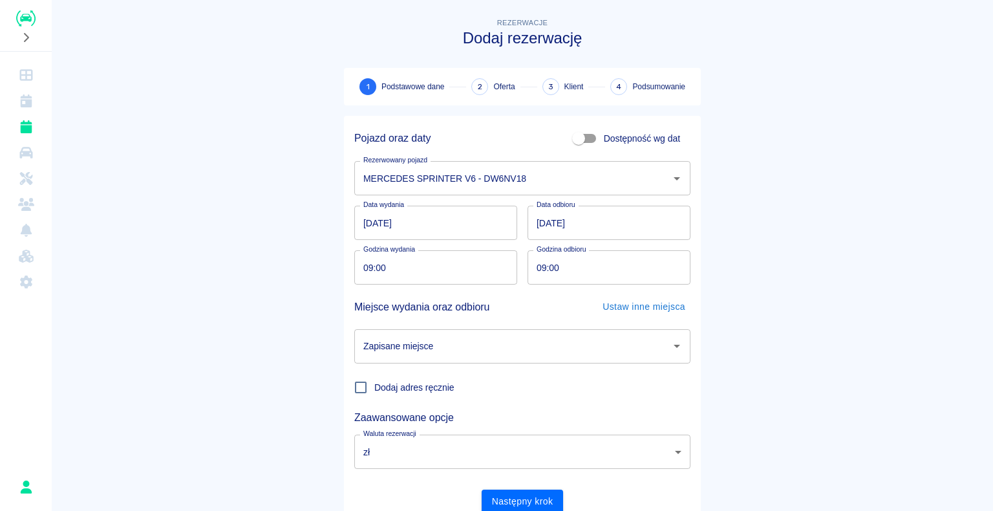
click at [542, 268] on input "09:00" at bounding box center [604, 267] width 154 height 34
type input "12:00"
click at [277, 326] on main "Rezerwacje Dodaj rezerwację 1 Podstawowe dane 2 Oferta 3 Klient 4 Podsumowanie …" at bounding box center [522, 270] width 941 height 508
click at [673, 346] on icon "Otwórz" at bounding box center [676, 345] width 6 height 3
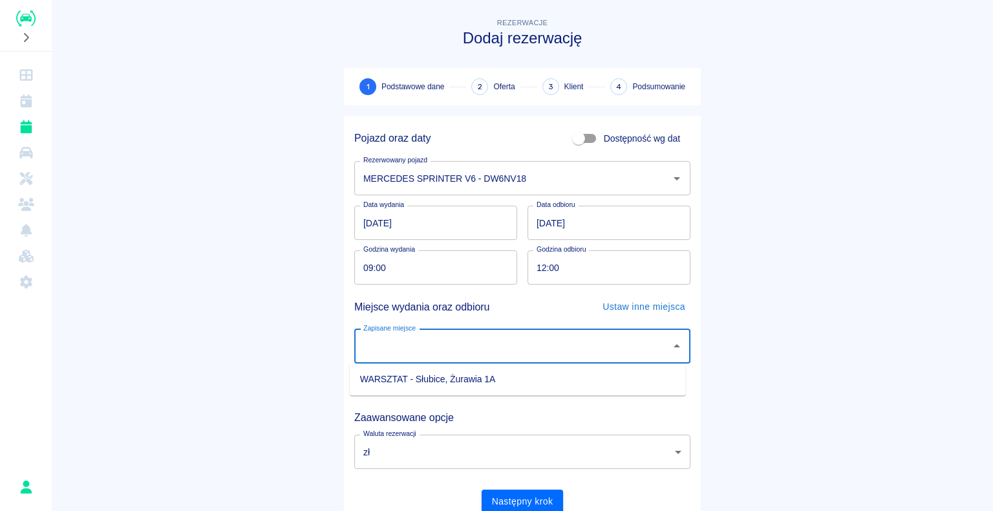
click at [605, 383] on li "WARSZTAT - Słubice, Żurawia 1A" at bounding box center [518, 378] width 336 height 21
type input "WARSZTAT - Słubice, Żurawia 1A"
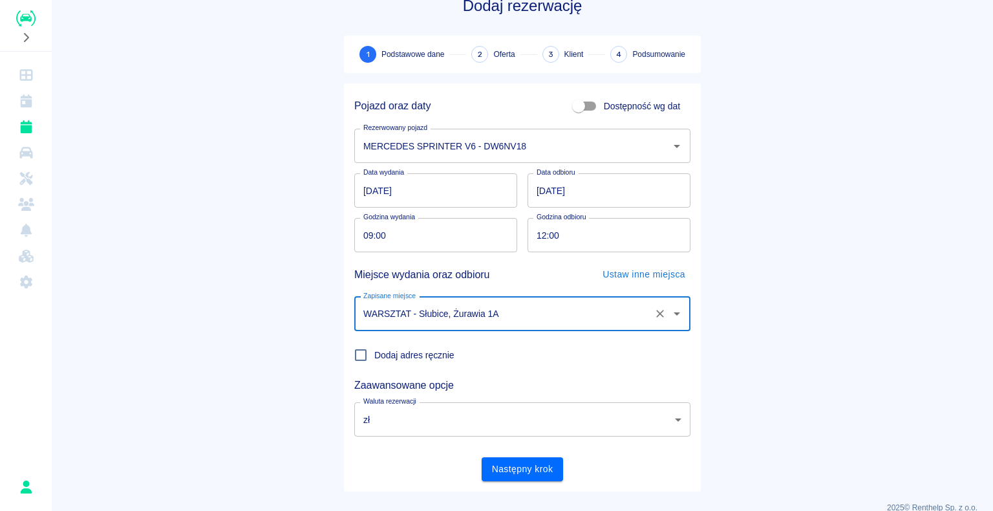
scroll to position [50, 0]
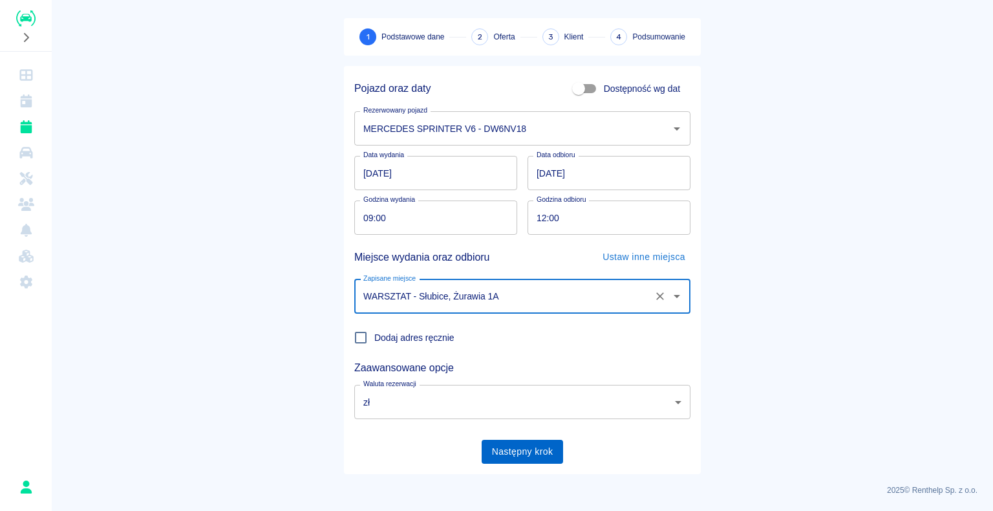
click at [516, 448] on button "Następny krok" at bounding box center [523, 452] width 82 height 24
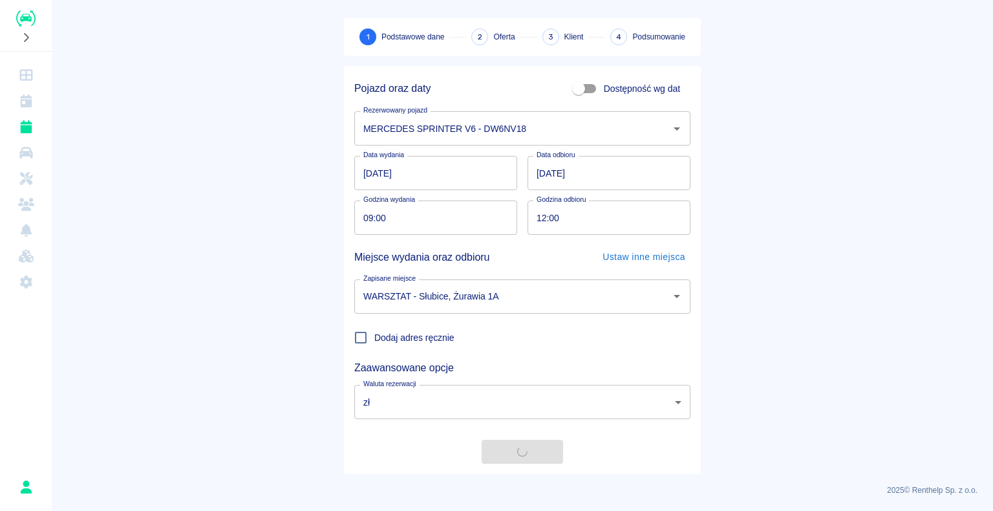
scroll to position [0, 0]
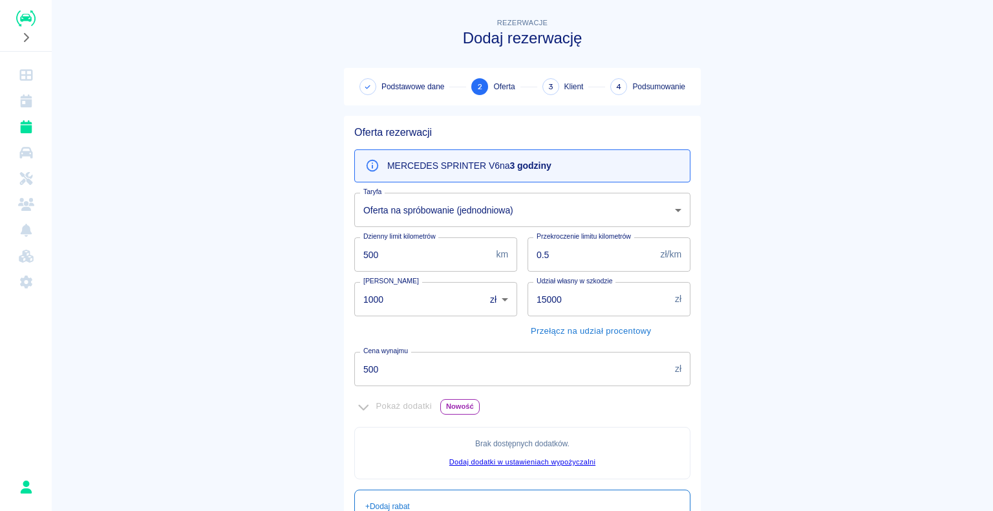
click at [375, 299] on input "1000" at bounding box center [415, 299] width 122 height 34
type input "000"
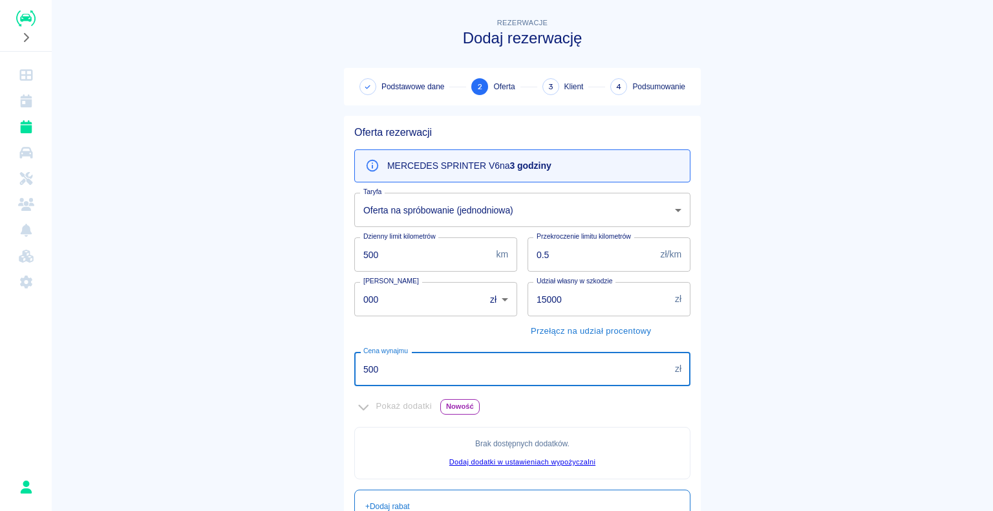
click at [377, 368] on input "500" at bounding box center [511, 369] width 315 height 34
type input "5"
type input "150"
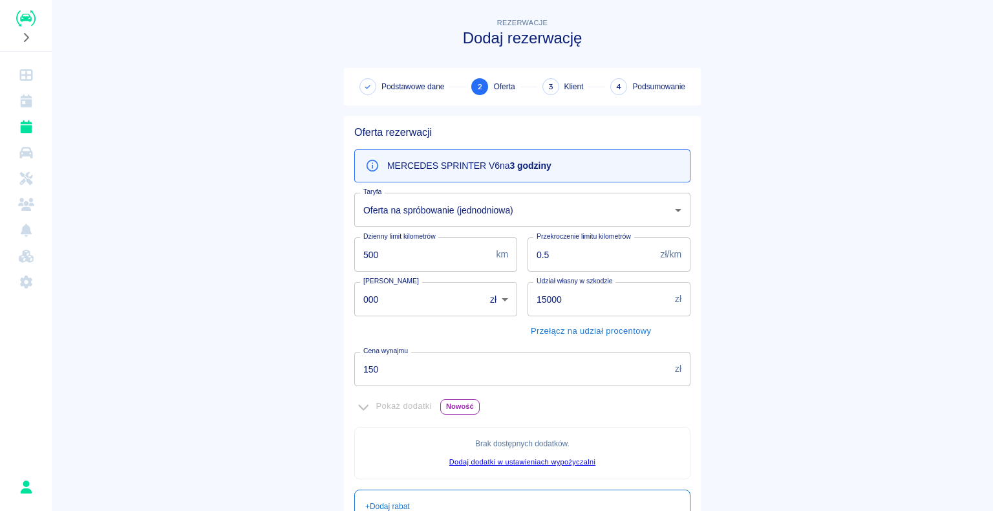
click at [242, 366] on main "Rezerwacje Dodaj rezerwację Podstawowe dane 2 Oferta 3 Klient 4 Podsumowanie Of…" at bounding box center [522, 363] width 941 height 694
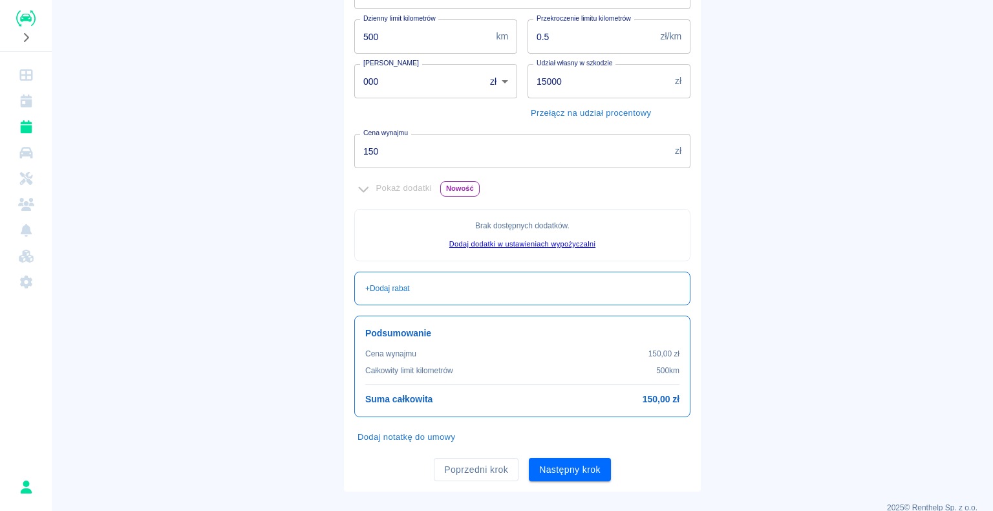
scroll to position [235, 0]
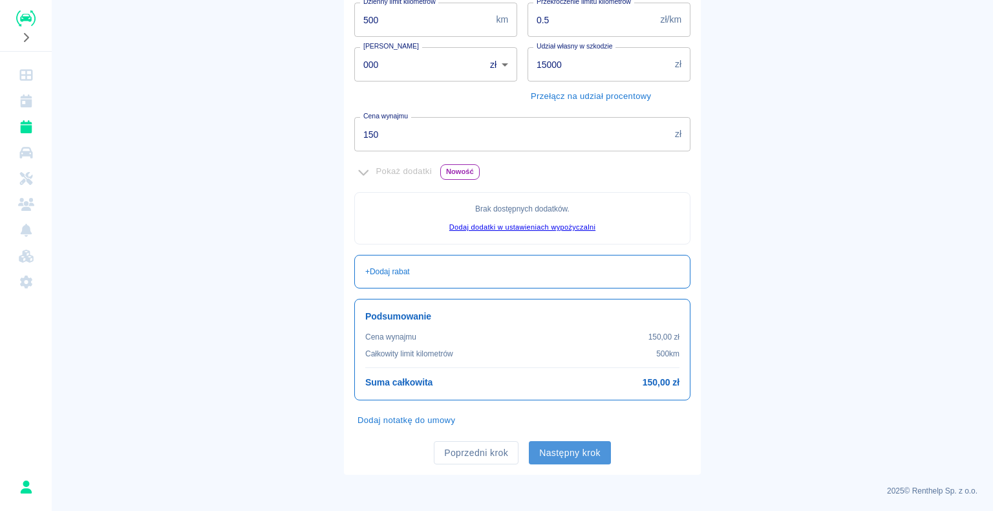
click at [580, 443] on button "Następny krok" at bounding box center [570, 453] width 82 height 24
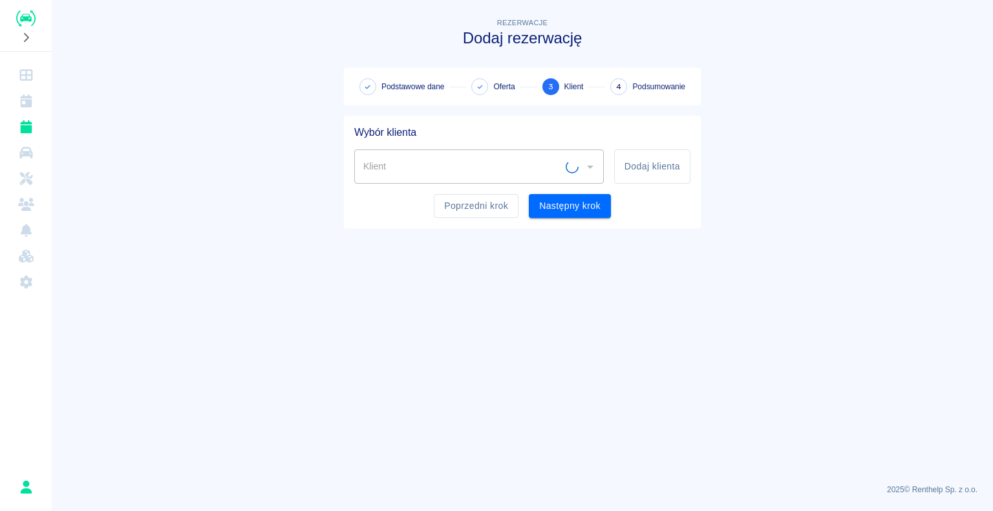
scroll to position [0, 0]
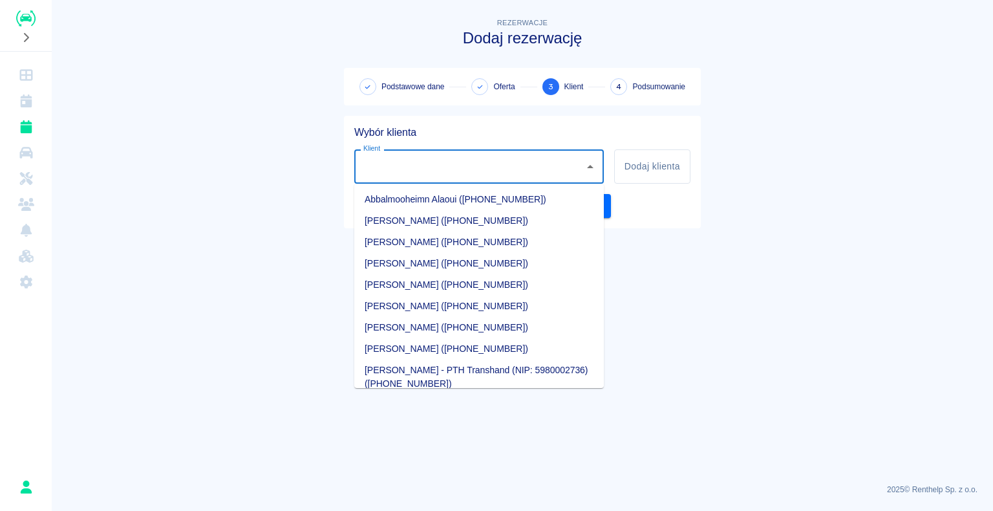
click at [389, 167] on input "Klient" at bounding box center [469, 166] width 218 height 23
click at [423, 284] on li "[PERSON_NAME] ([PHONE_NUMBER])" at bounding box center [478, 284] width 249 height 21
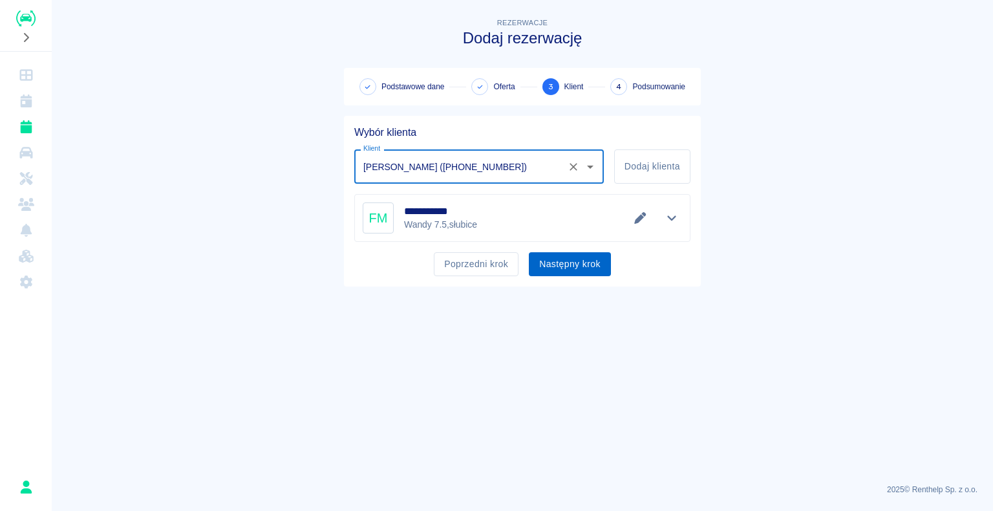
type input "[PERSON_NAME] ([PHONE_NUMBER])"
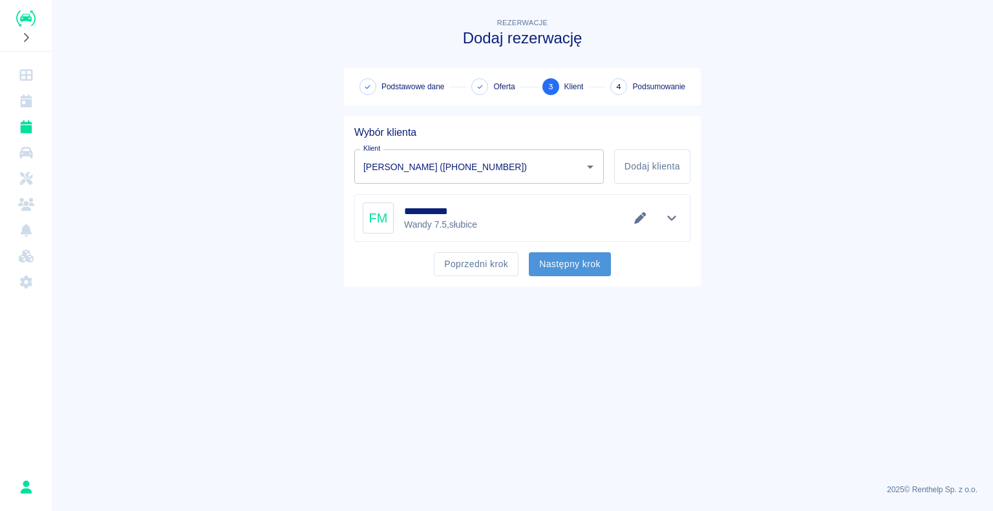
click at [558, 268] on button "Następny krok" at bounding box center [570, 264] width 82 height 24
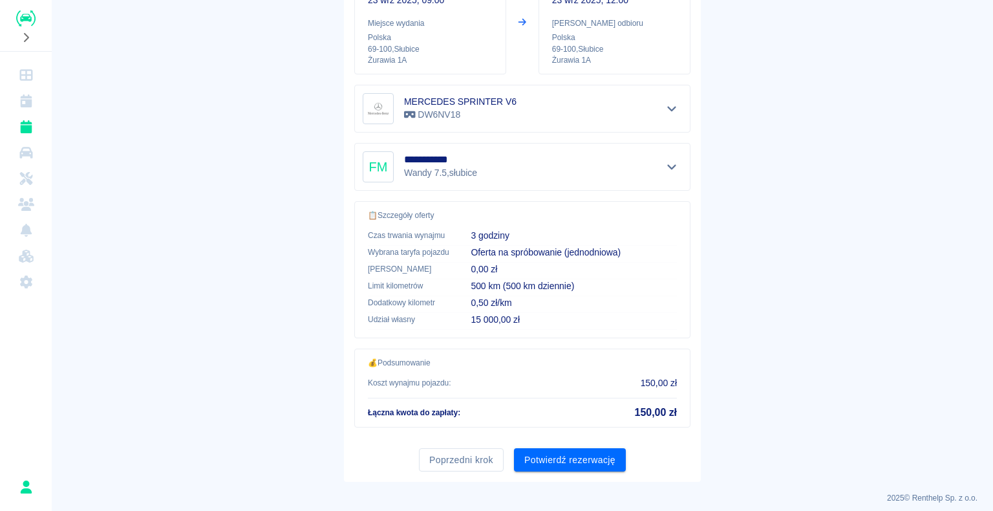
scroll to position [184, 0]
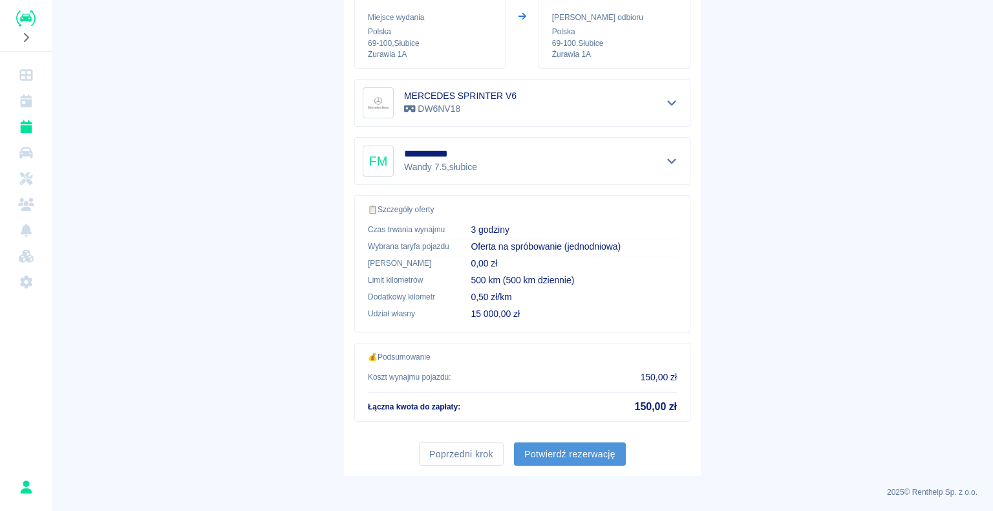
click at [560, 449] on button "Potwierdź rezerwację" at bounding box center [570, 454] width 112 height 24
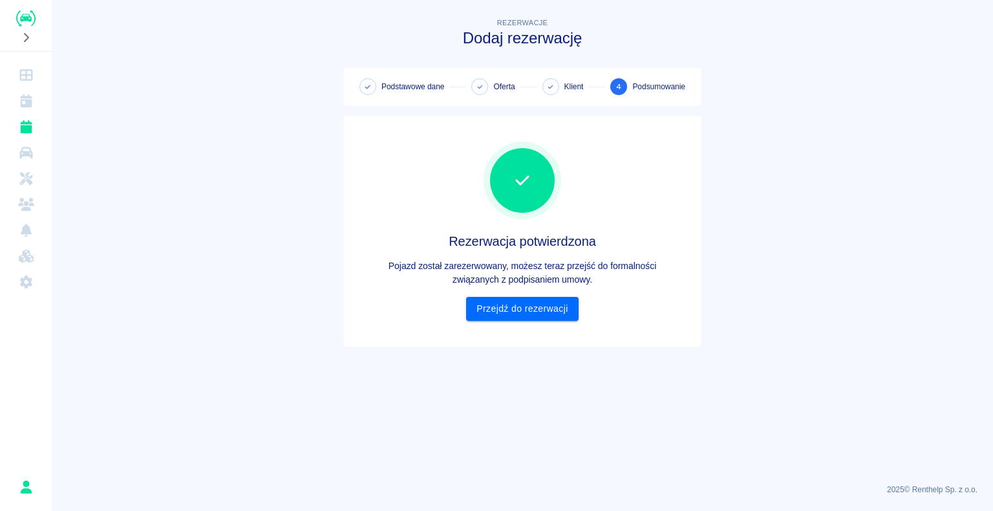
scroll to position [0, 0]
click at [510, 305] on link "Przejdź do rezerwacji" at bounding box center [522, 309] width 112 height 24
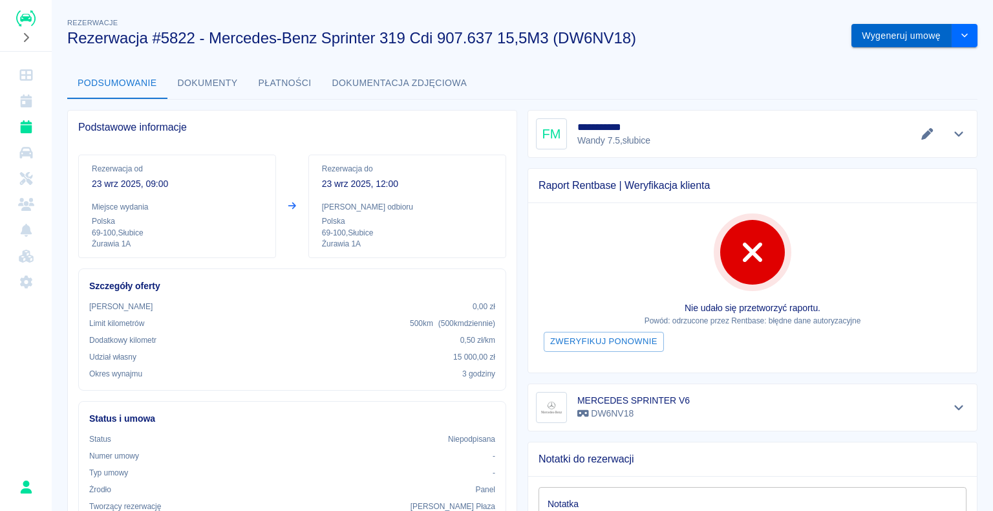
click at [874, 32] on button "Wygeneruj umowę" at bounding box center [901, 36] width 100 height 24
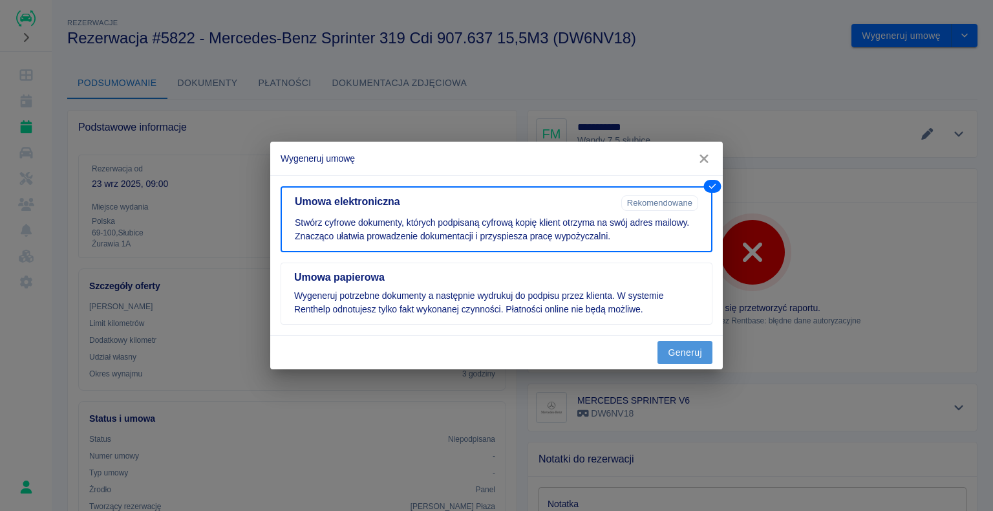
click at [692, 346] on button "Generuj" at bounding box center [684, 353] width 55 height 24
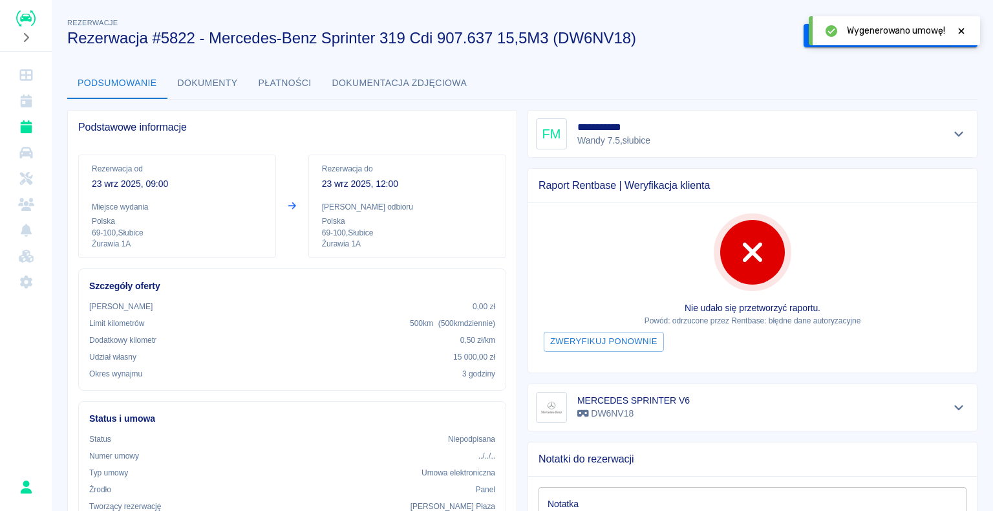
click at [958, 28] on icon at bounding box center [961, 30] width 12 height 9
click at [884, 32] on button "Podpisz umowę elektroniczną" at bounding box center [877, 36] width 148 height 24
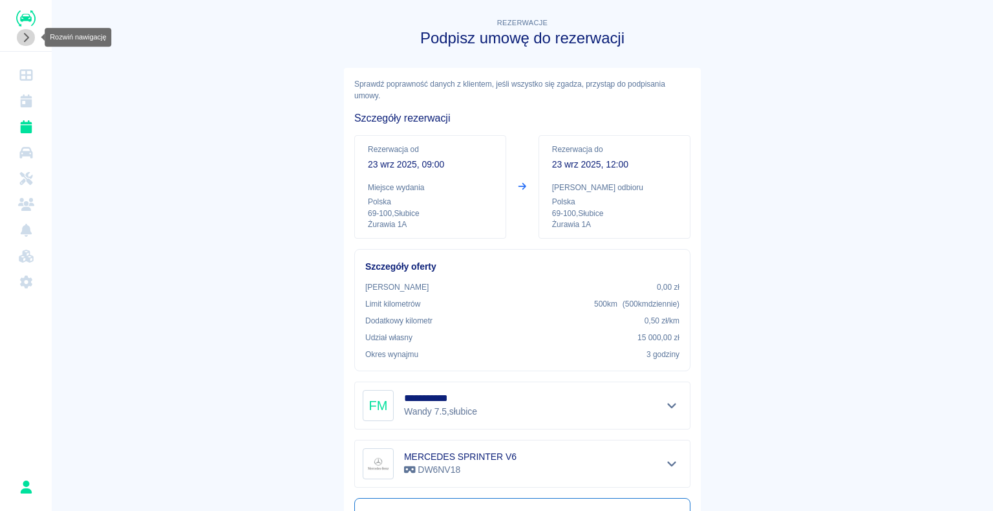
click at [23, 37] on icon "Rozwiń nawigację" at bounding box center [25, 37] width 13 height 10
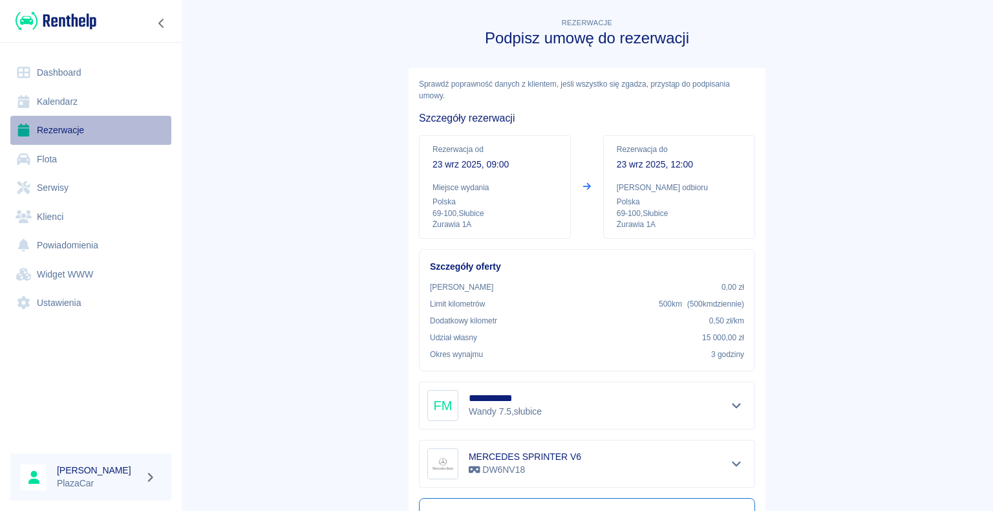
click at [61, 127] on link "Rezerwacje" at bounding box center [90, 130] width 161 height 29
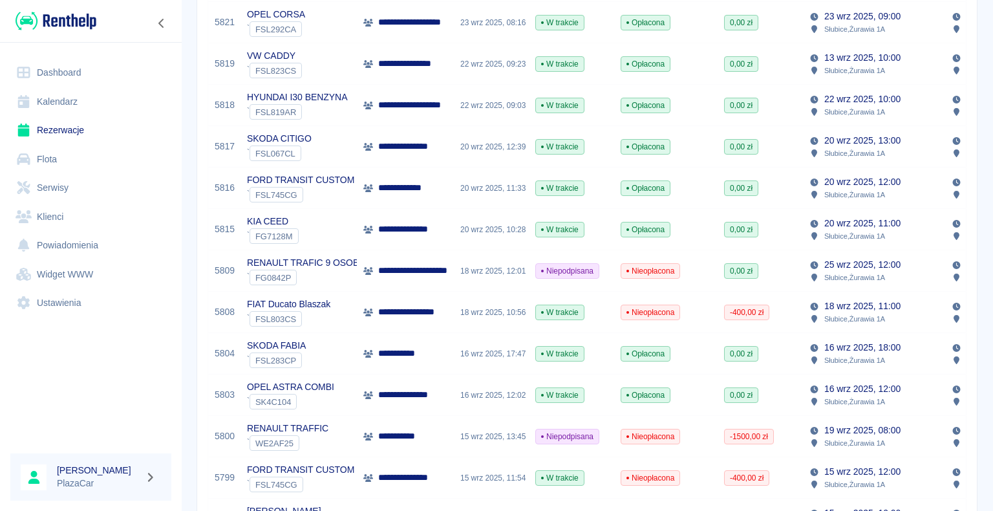
scroll to position [214, 0]
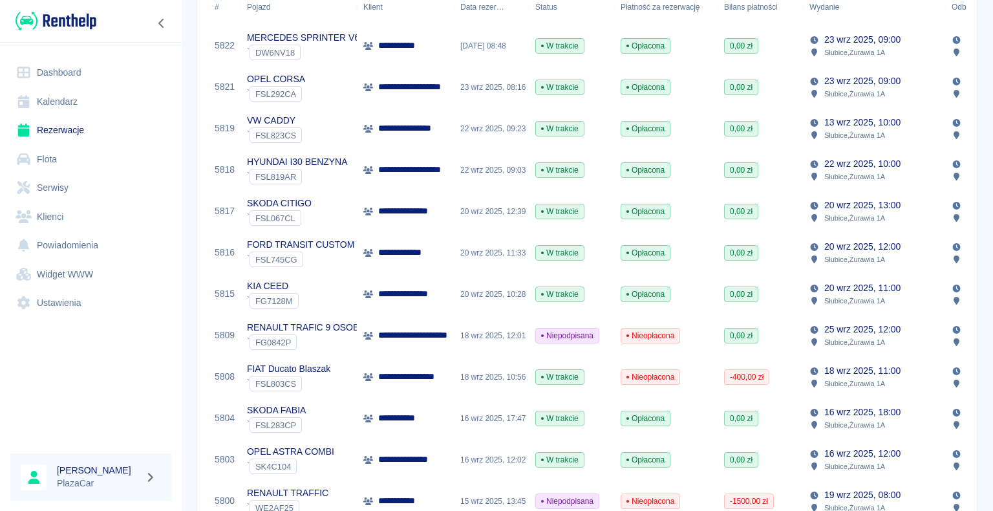
click at [385, 120] on div "**********" at bounding box center [405, 128] width 97 height 41
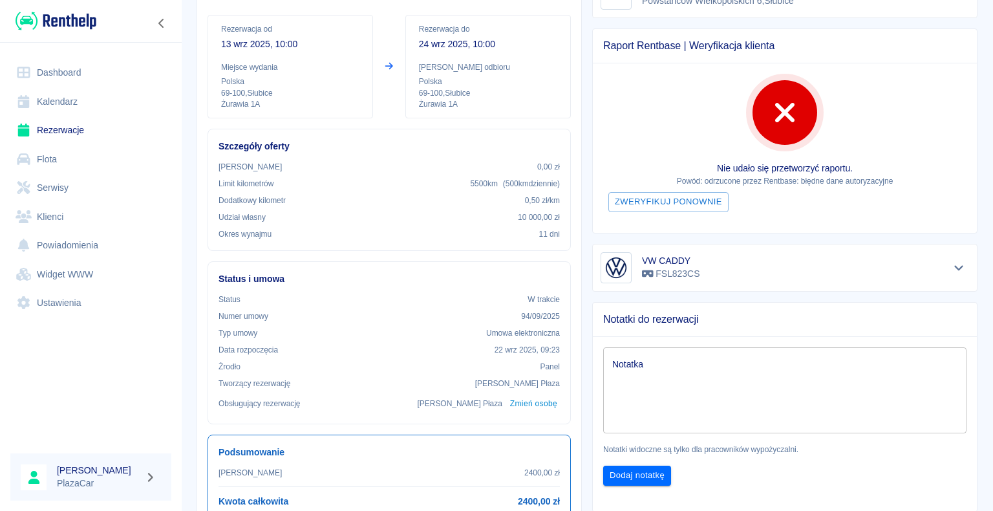
scroll to position [194, 0]
